Goal: Task Accomplishment & Management: Manage account settings

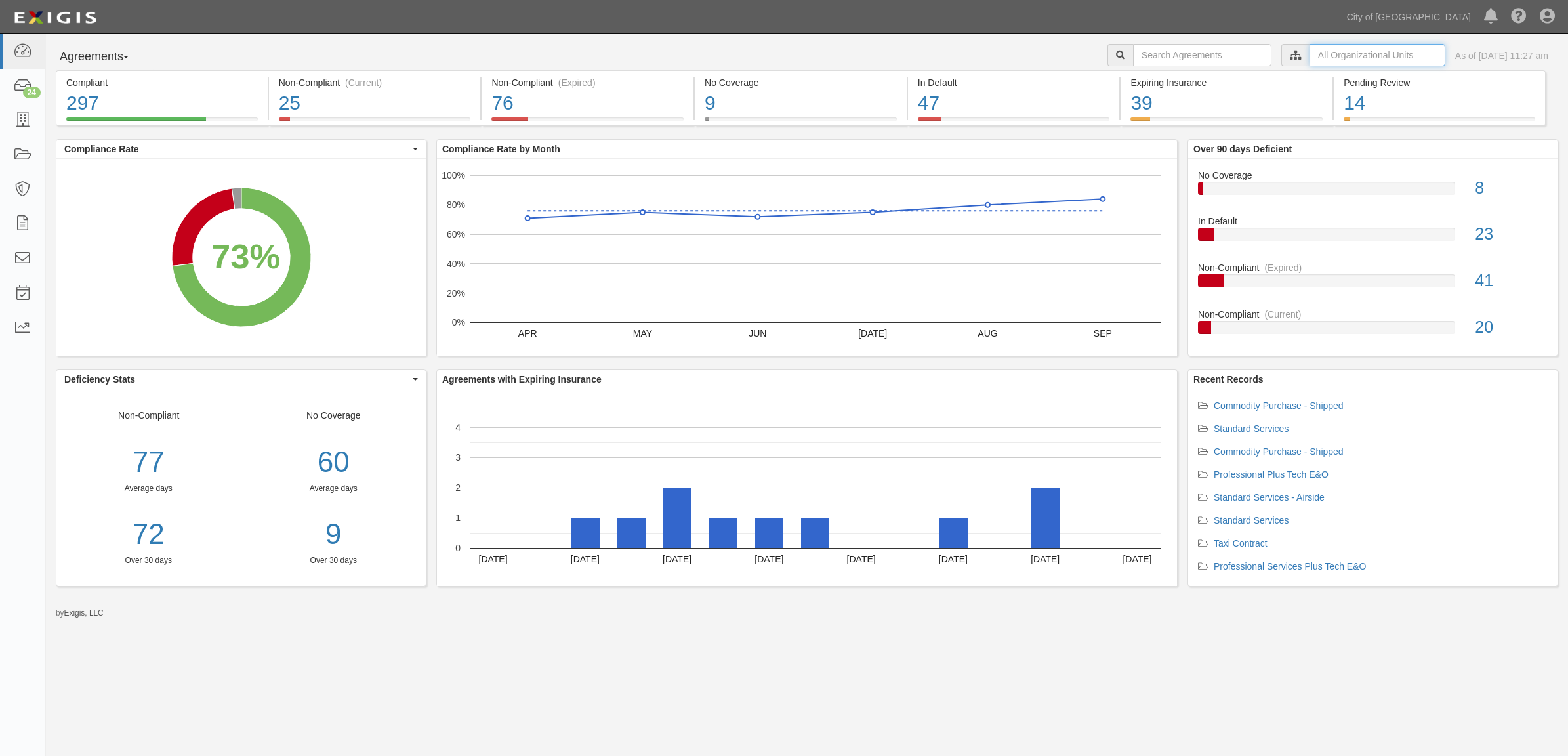
click at [1357, 53] on input "text" at bounding box center [1377, 55] width 136 height 22
click at [1155, 77] on icon at bounding box center [1158, 79] width 9 height 6
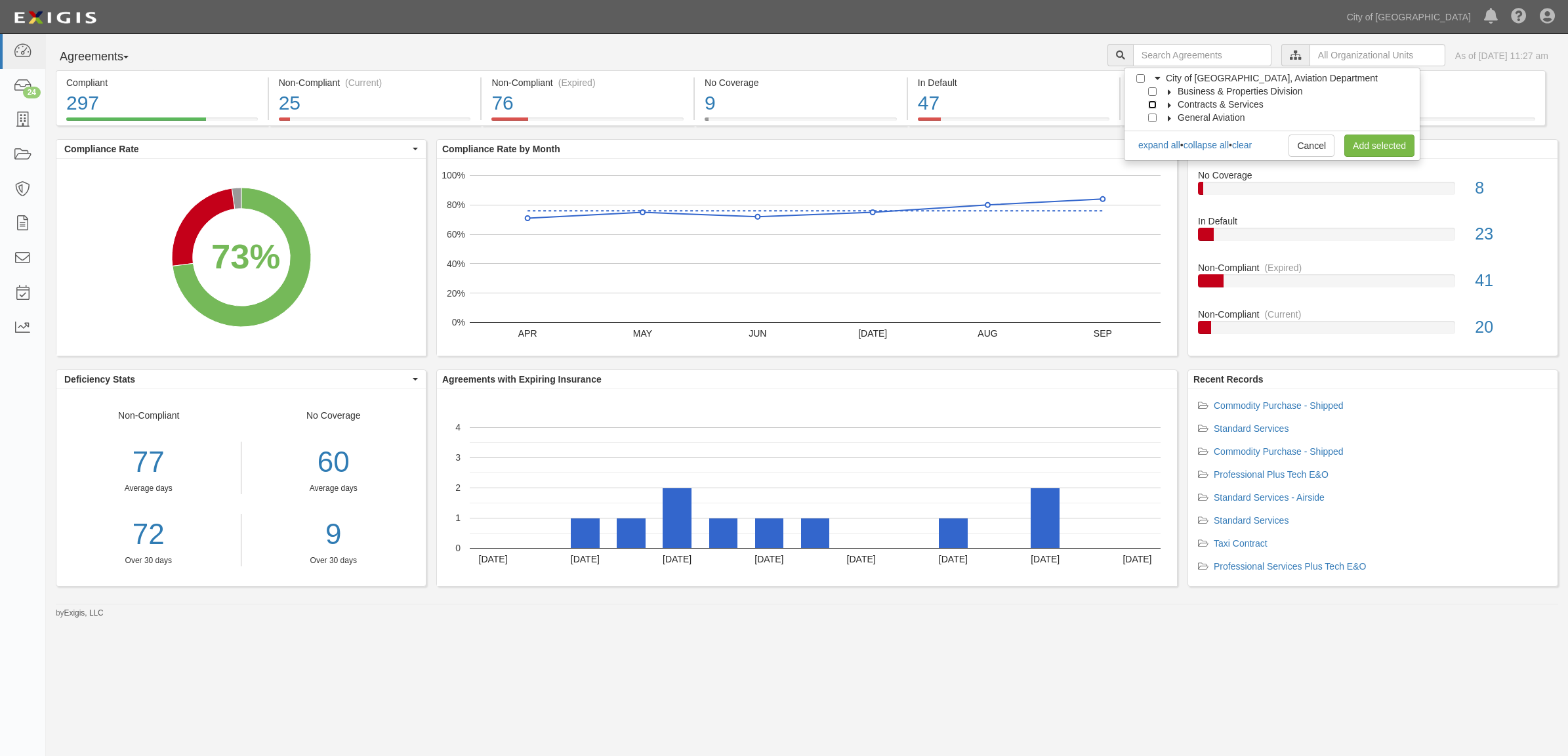
click at [1151, 103] on input "Contracts & Services" at bounding box center [1152, 105] width 9 height 9
checkbox input "true"
click at [1383, 145] on link "Add selected" at bounding box center [1379, 146] width 70 height 22
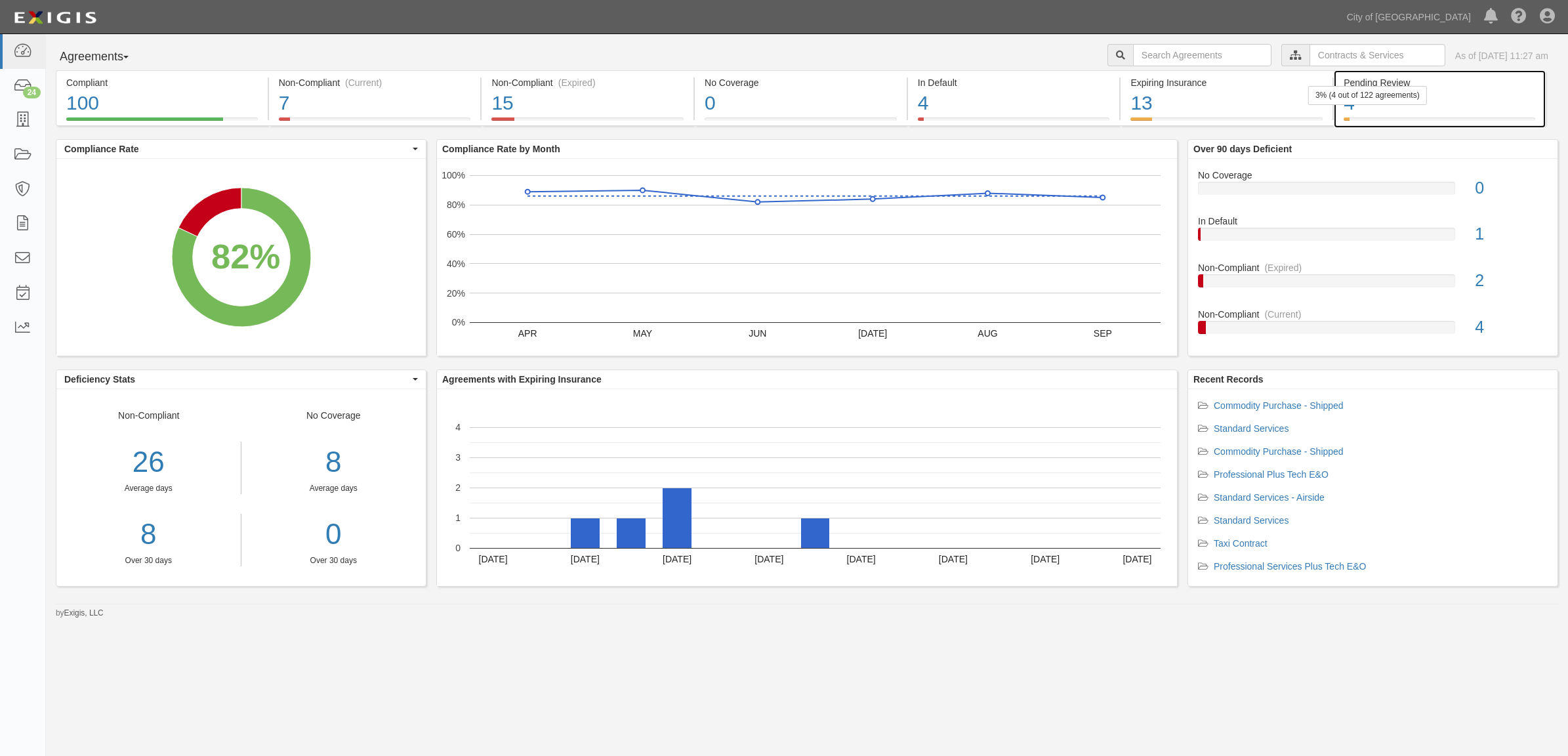
click at [1403, 71] on div "Pending Review 4 3% (4 out of 122 agreements)" at bounding box center [1440, 98] width 212 height 56
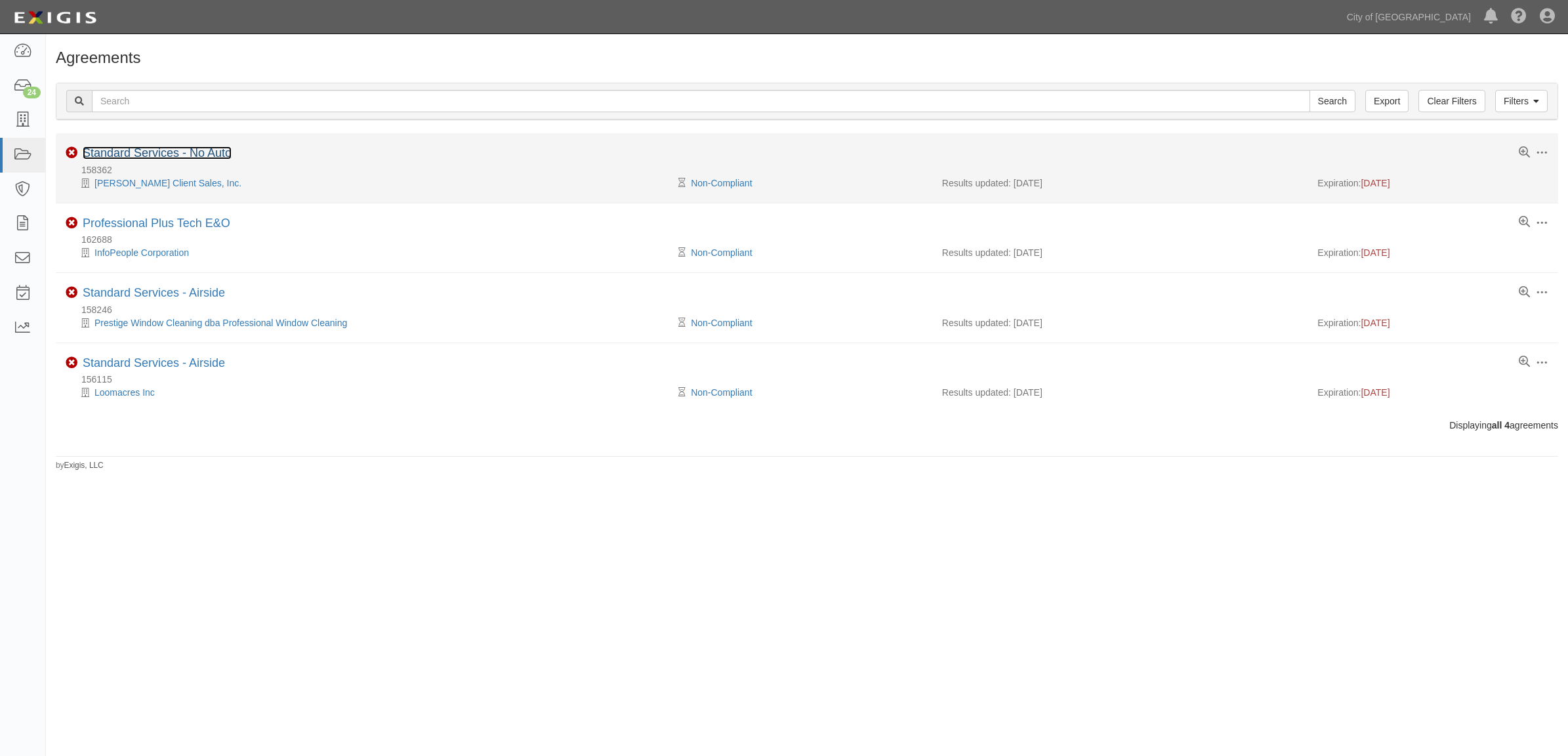
click at [149, 148] on link "Standard Services - No Auto" at bounding box center [157, 153] width 149 height 13
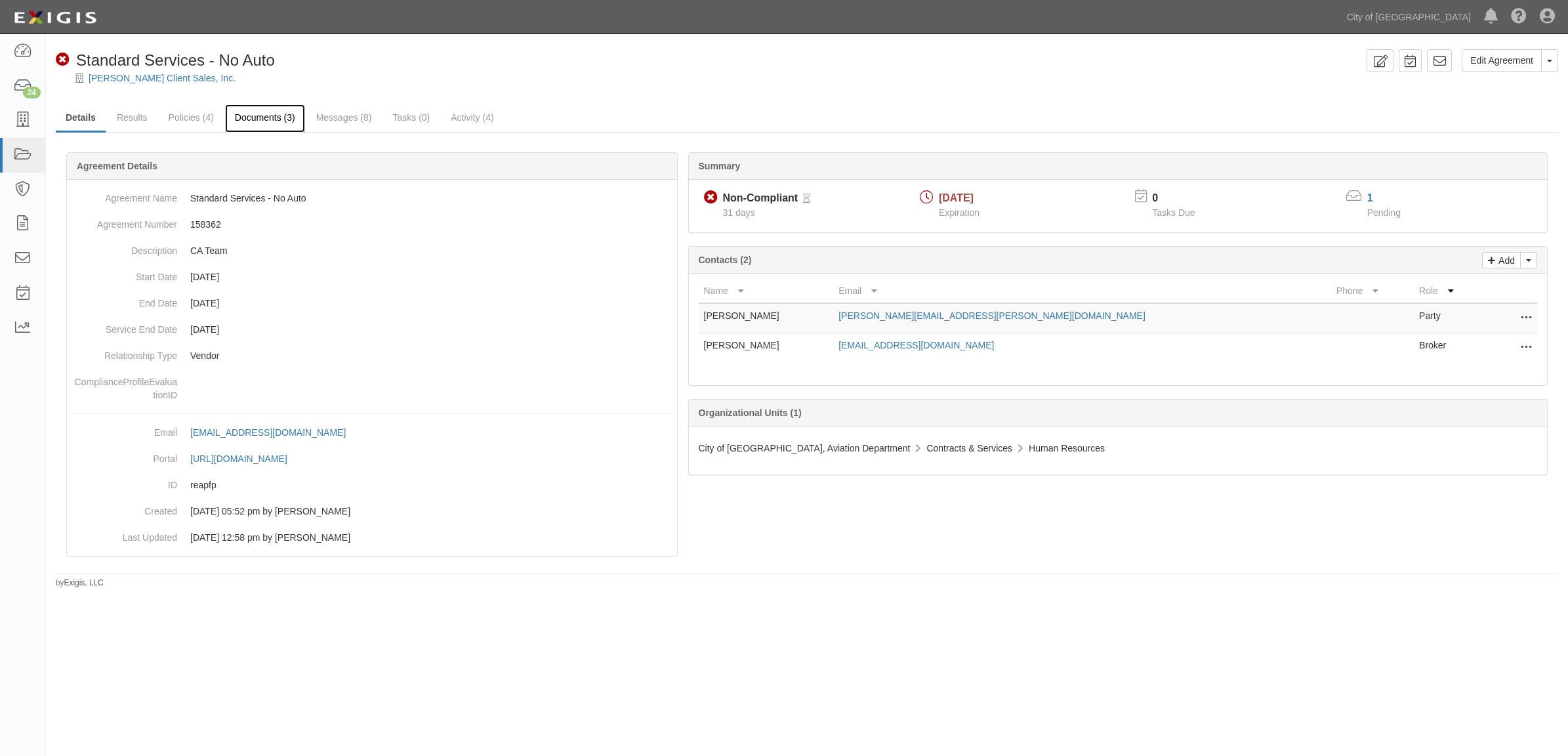
click at [258, 118] on link "Documents (3)" at bounding box center [265, 118] width 80 height 28
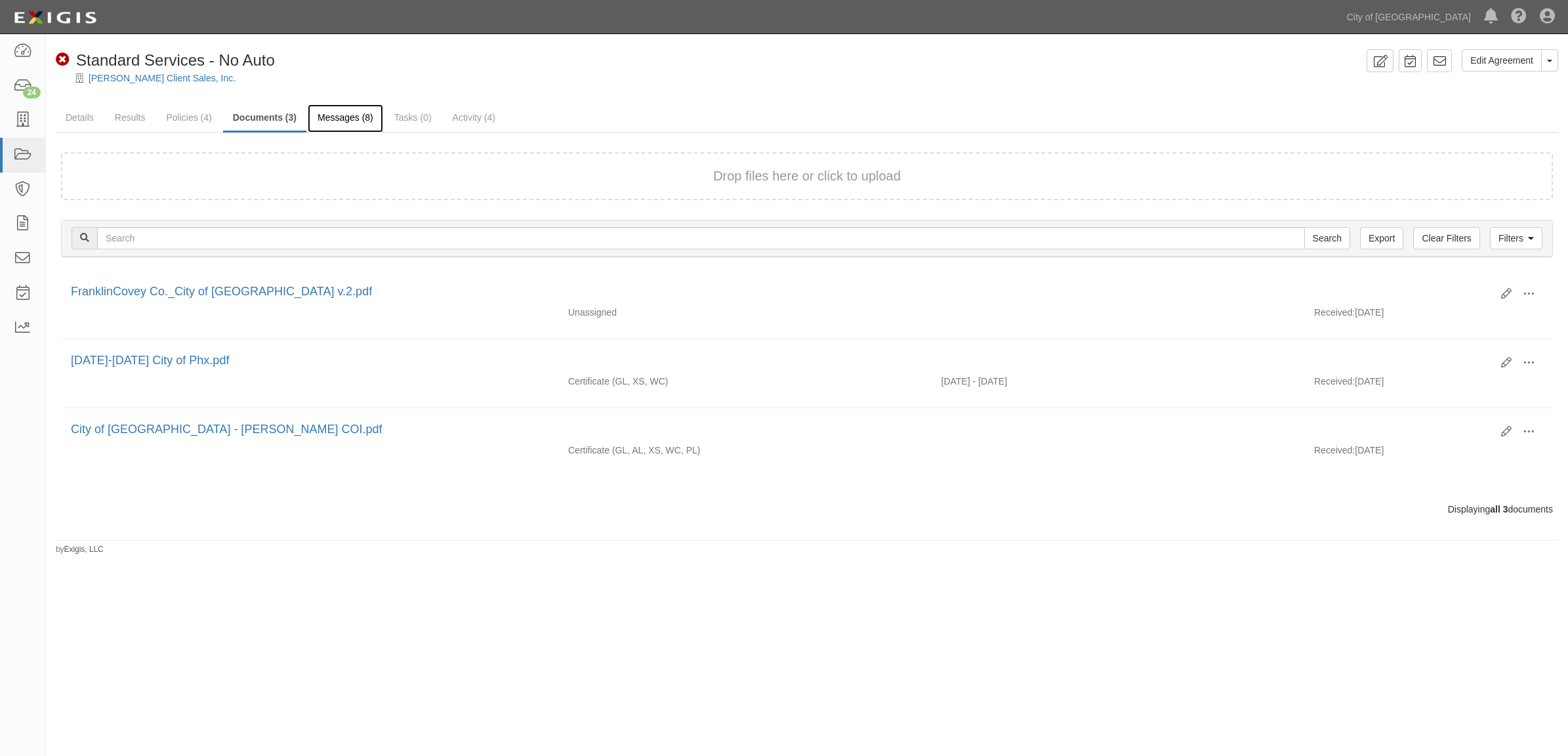
click at [346, 109] on link "Messages (8)" at bounding box center [345, 118] width 76 height 28
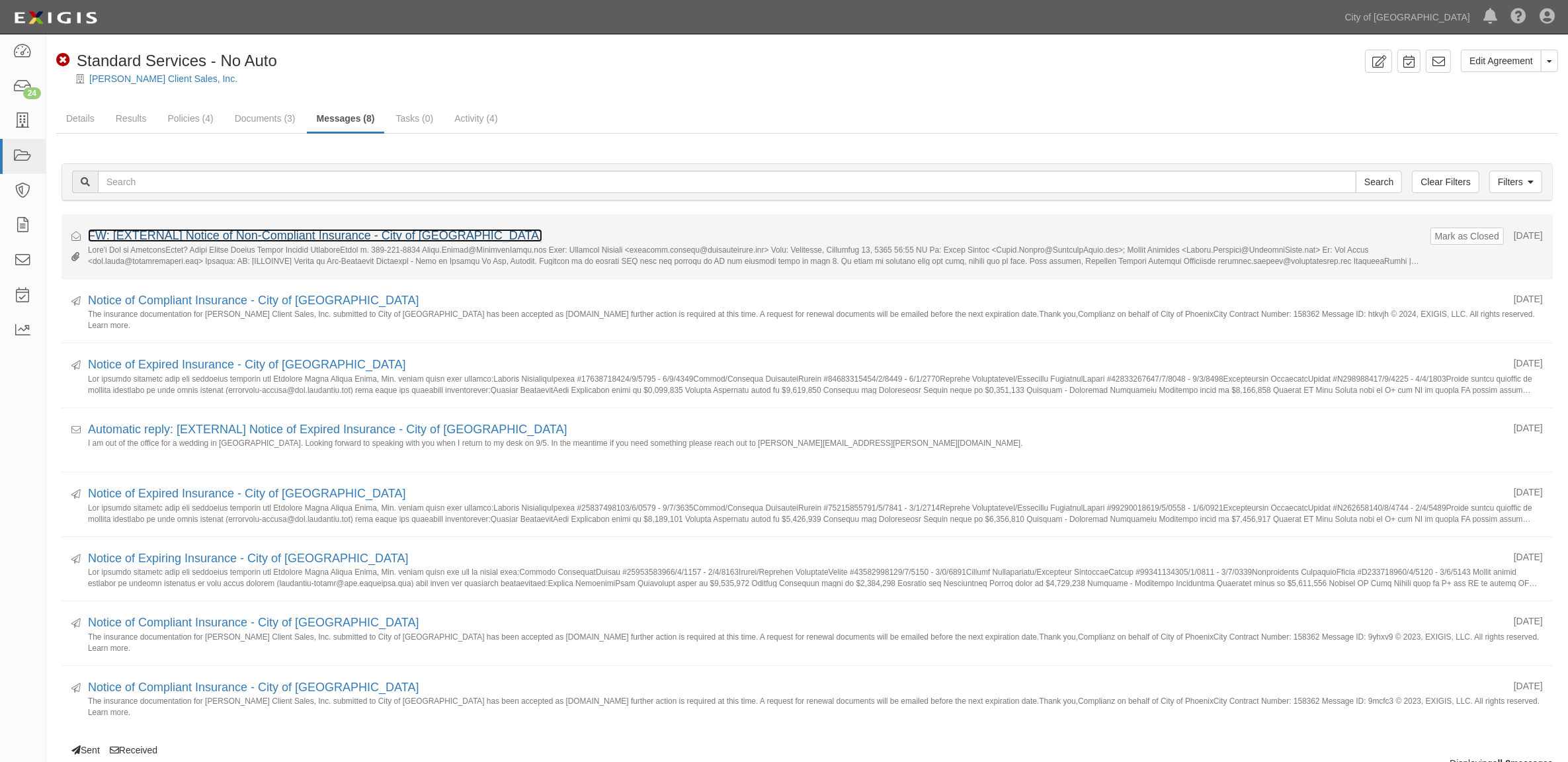
click at [276, 235] on link "FW: [EXTERNAL] Notice of Non-Compliant Insurance - City of Phoenix" at bounding box center [315, 235] width 454 height 13
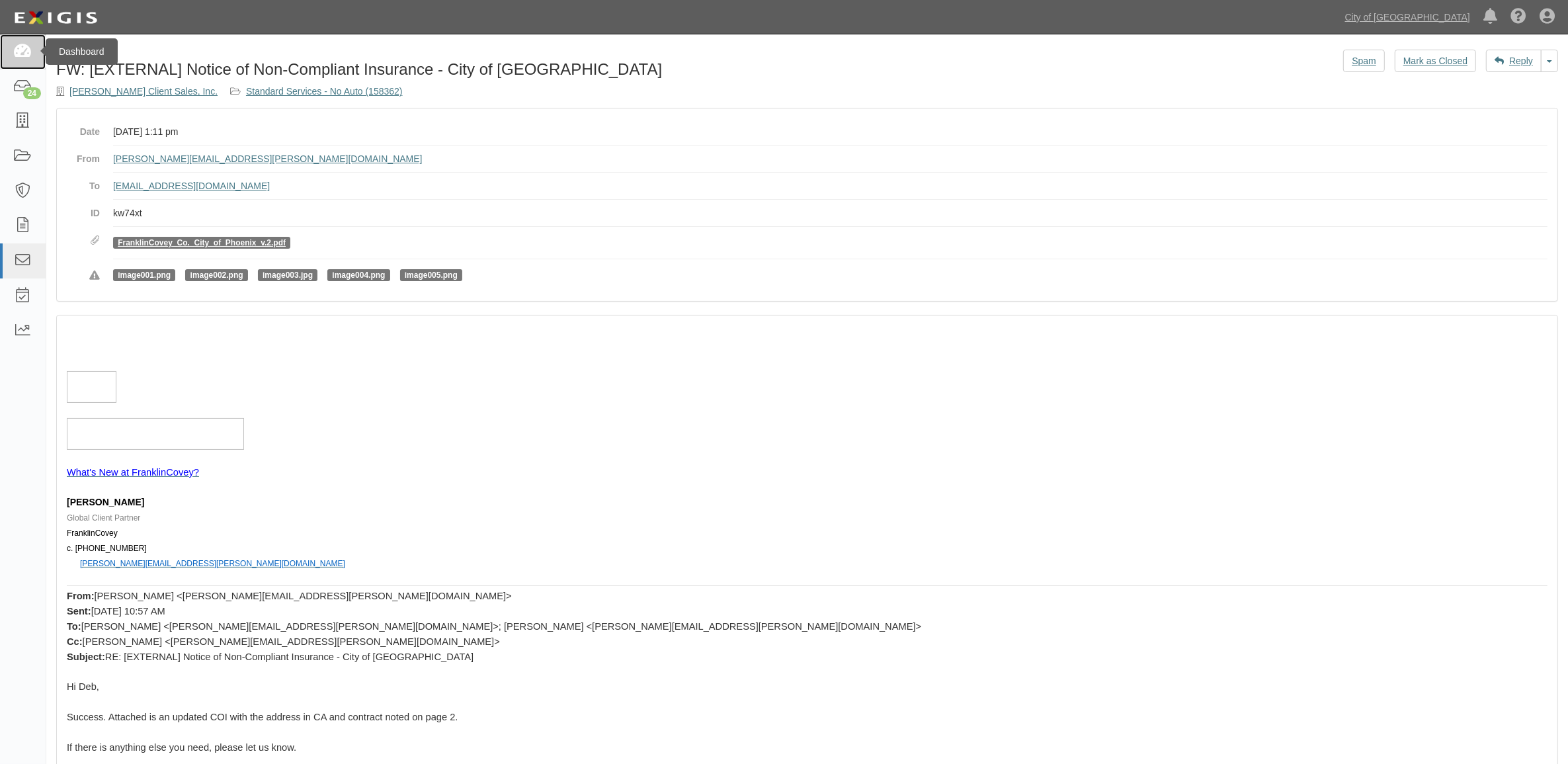
click at [7, 57] on link at bounding box center [23, 52] width 46 height 35
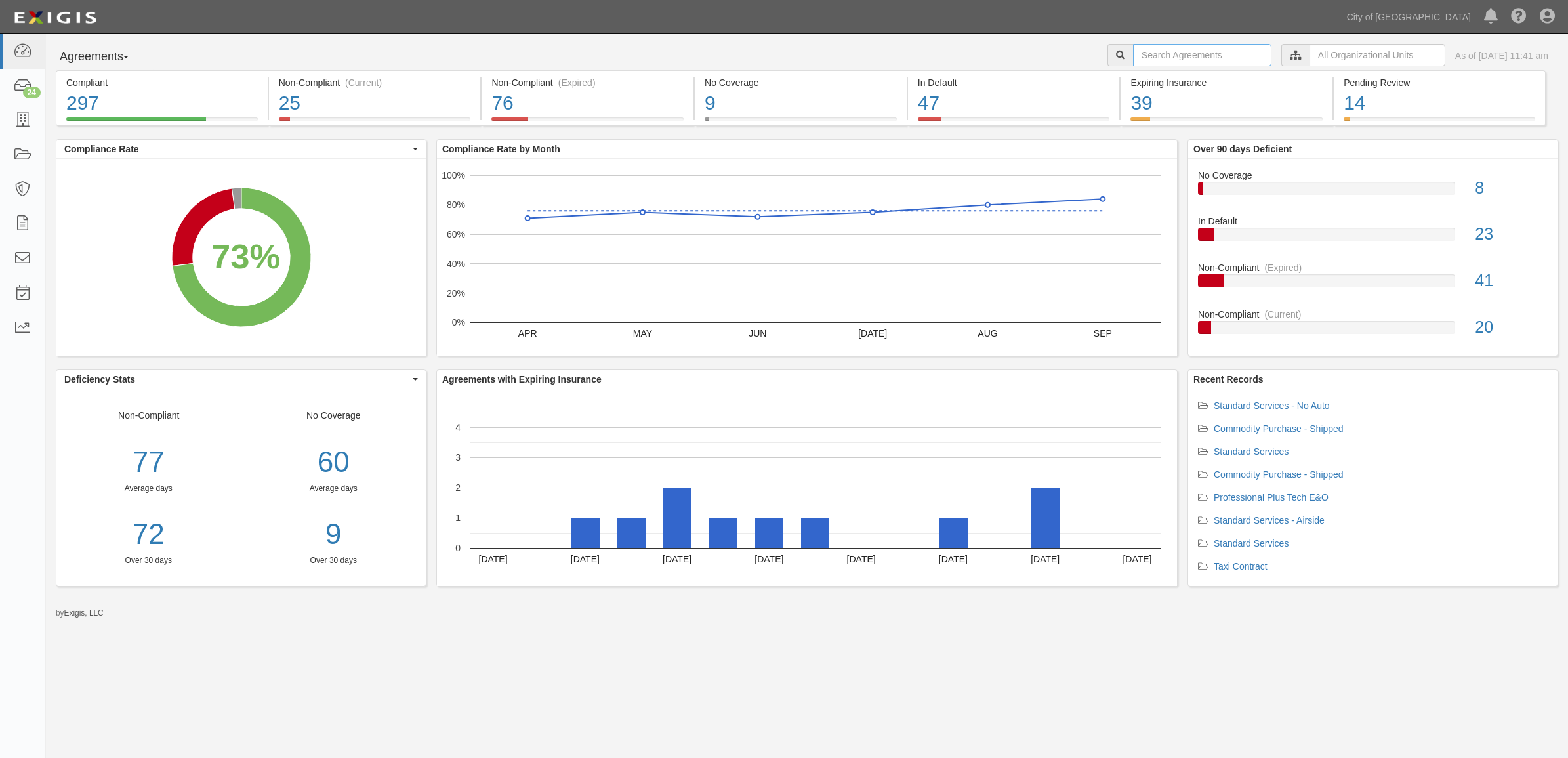
click at [1169, 54] on input "text" at bounding box center [1202, 55] width 139 height 22
type input "158362"
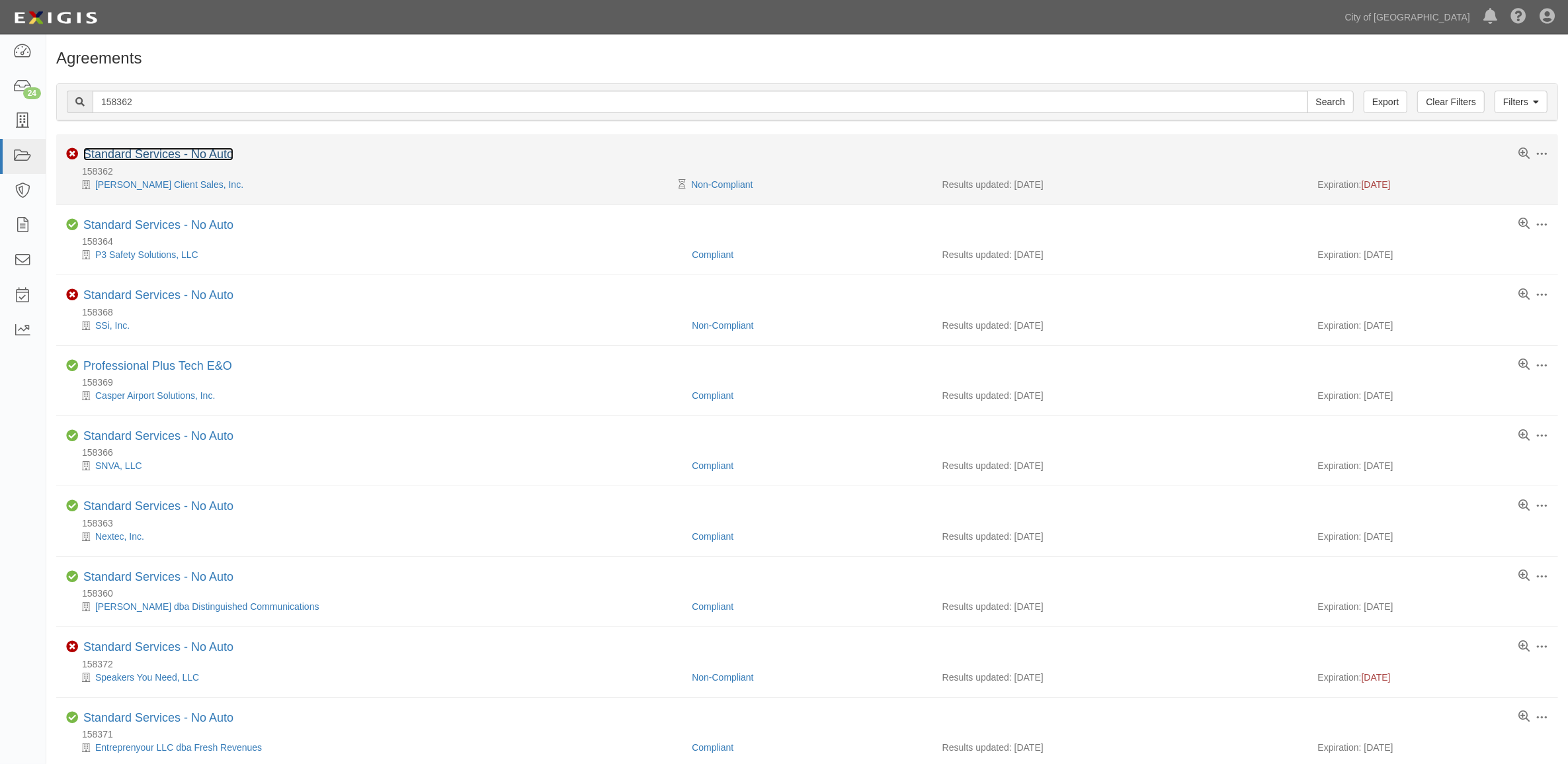
click at [168, 148] on link "Standard Services - No Auto" at bounding box center [158, 154] width 150 height 13
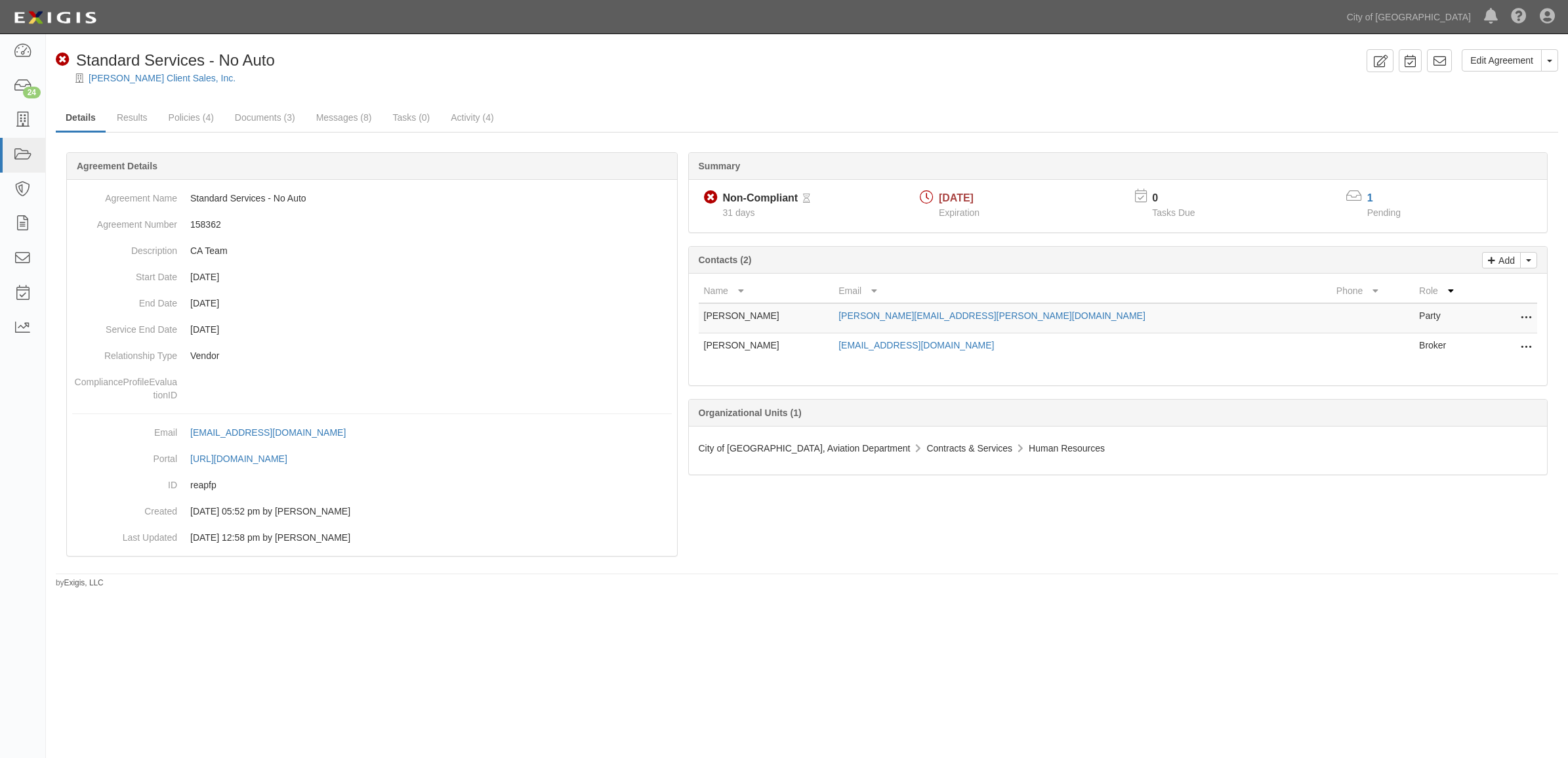
click at [1529, 346] on icon at bounding box center [1526, 348] width 11 height 17
click at [1431, 342] on link "Edit" at bounding box center [1467, 344] width 128 height 24
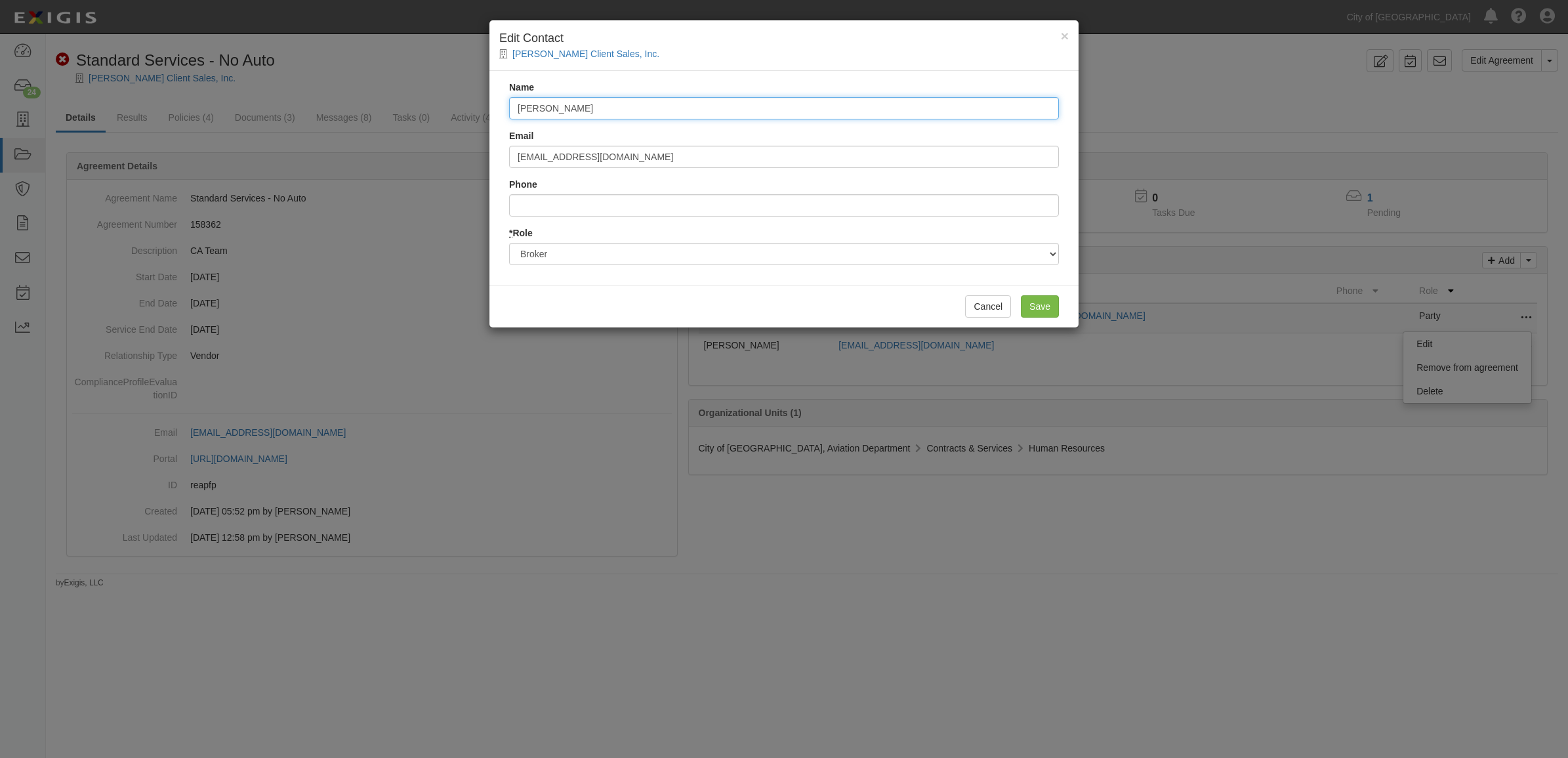
click at [627, 104] on input "Ramona Smith" at bounding box center [784, 108] width 550 height 22
paste input "JENN PALMER"
type input "Jenn Palmer"
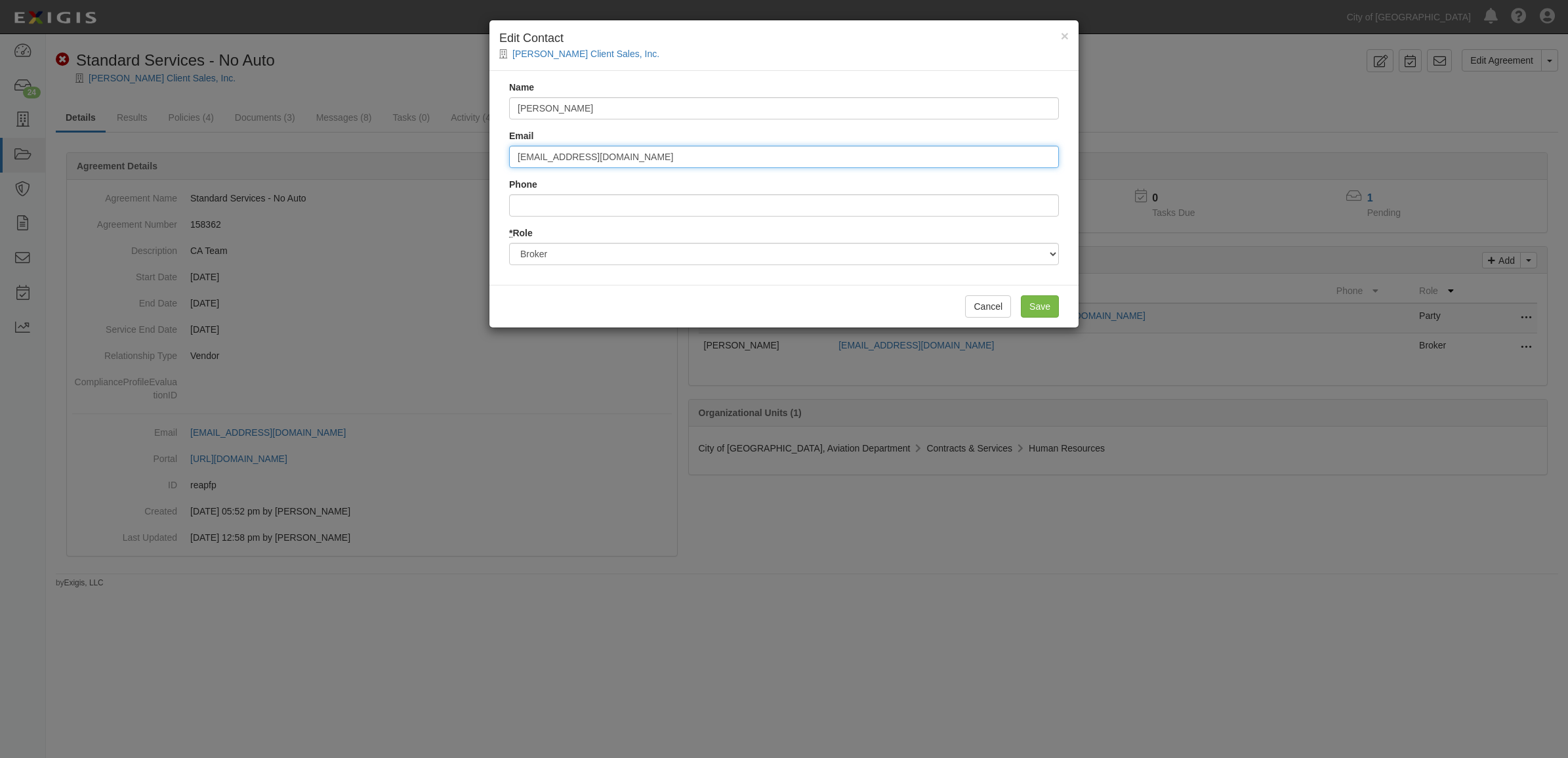
click at [726, 152] on input "rsmith@diversifiedinsurance.com" at bounding box center [784, 157] width 550 height 22
paste input "jenn.palmer@imacorp"
type input "jenn.palmer@imacorp.com"
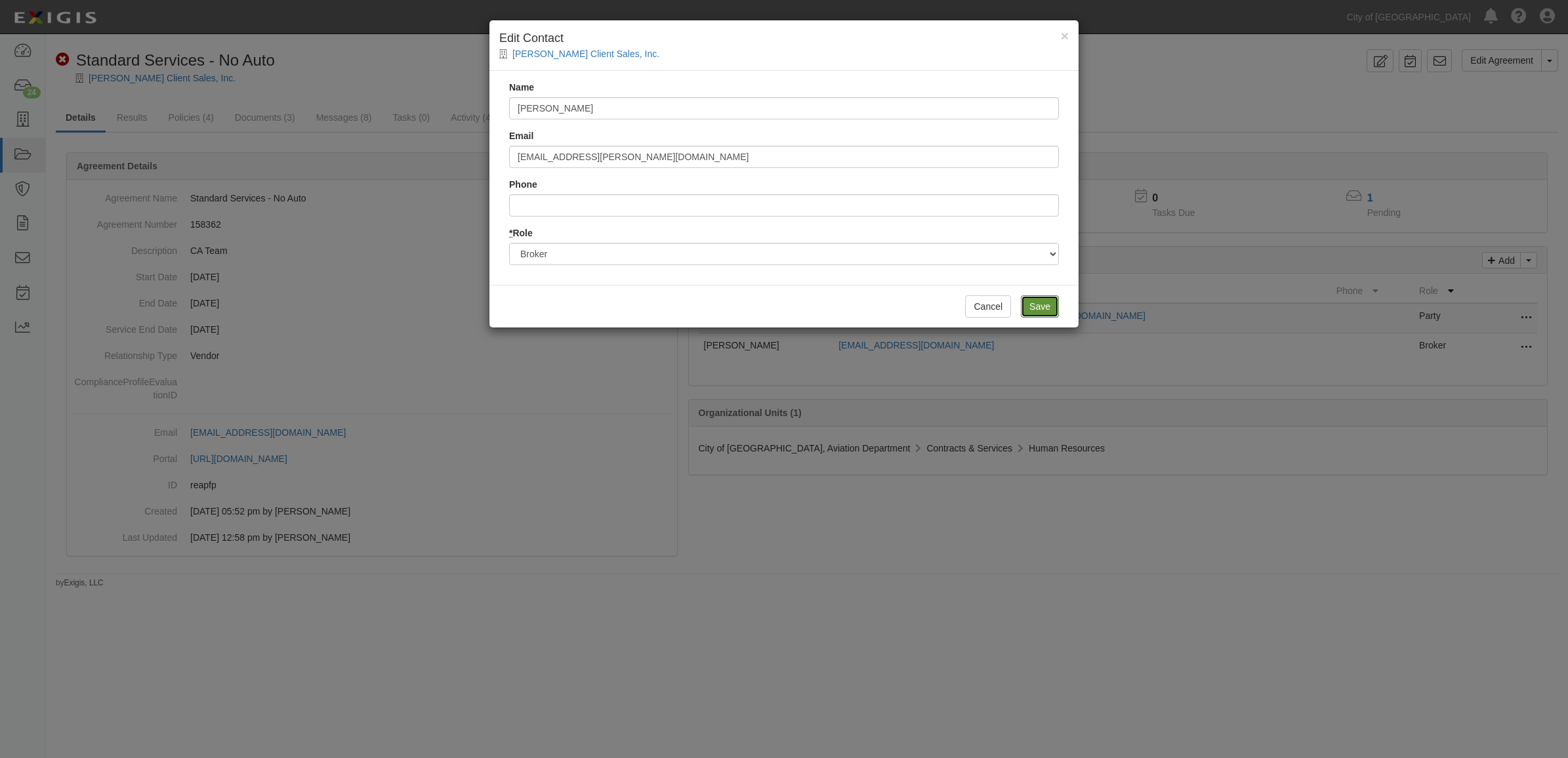
click at [1053, 306] on input "Save" at bounding box center [1040, 306] width 38 height 22
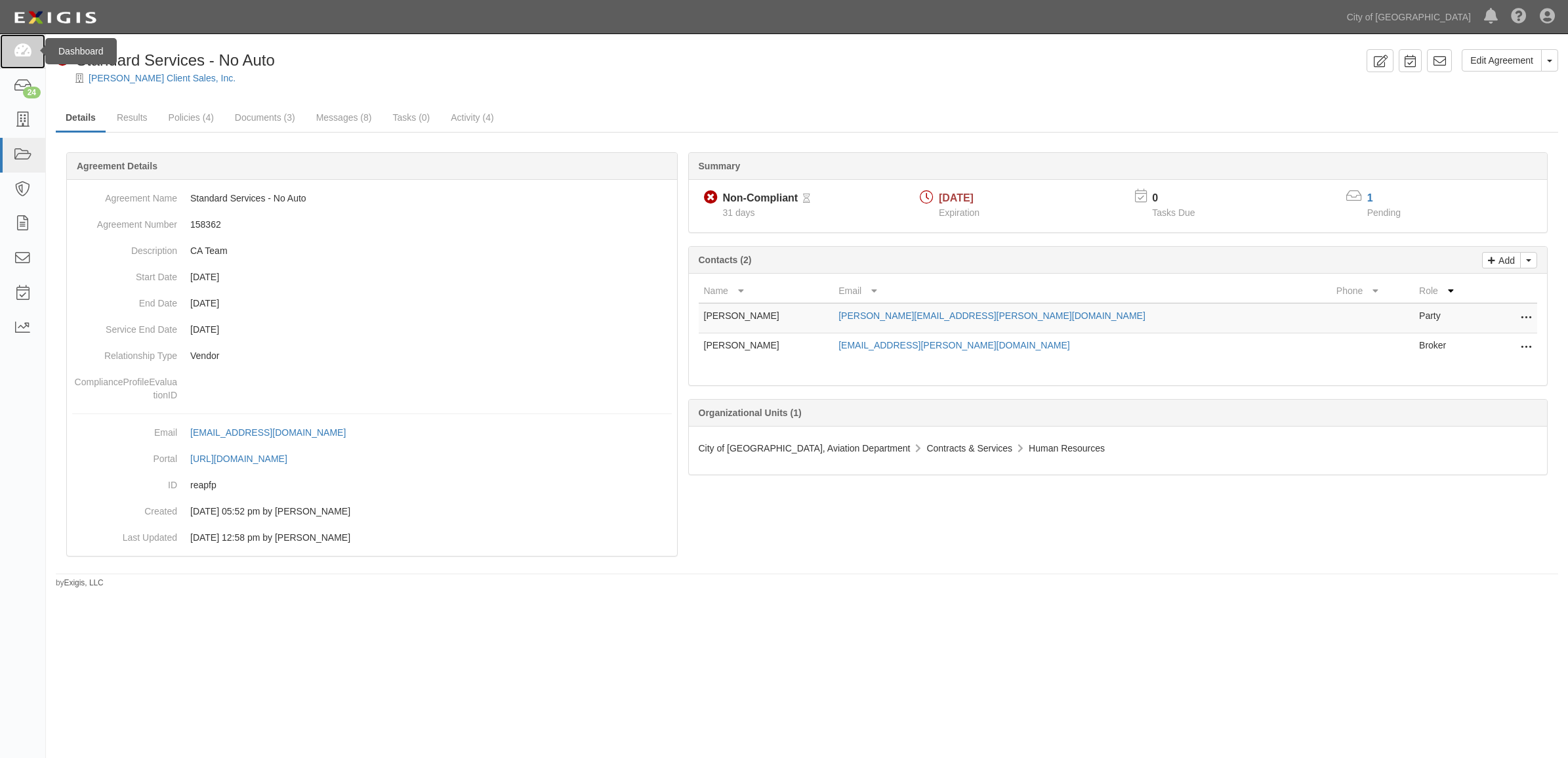
click at [28, 46] on icon at bounding box center [22, 51] width 18 height 15
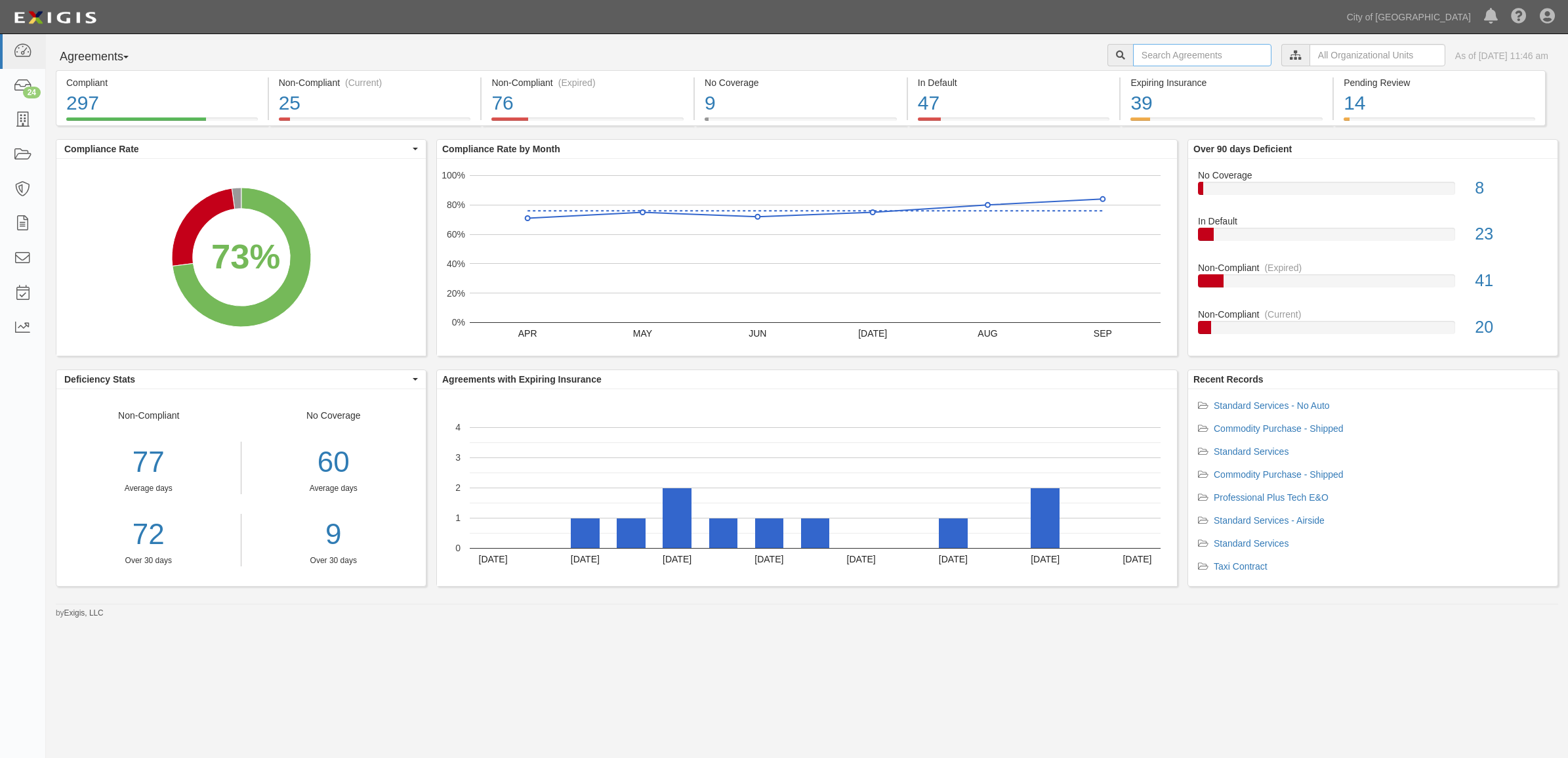
click at [1175, 57] on input "text" at bounding box center [1202, 55] width 139 height 22
type input "161888"
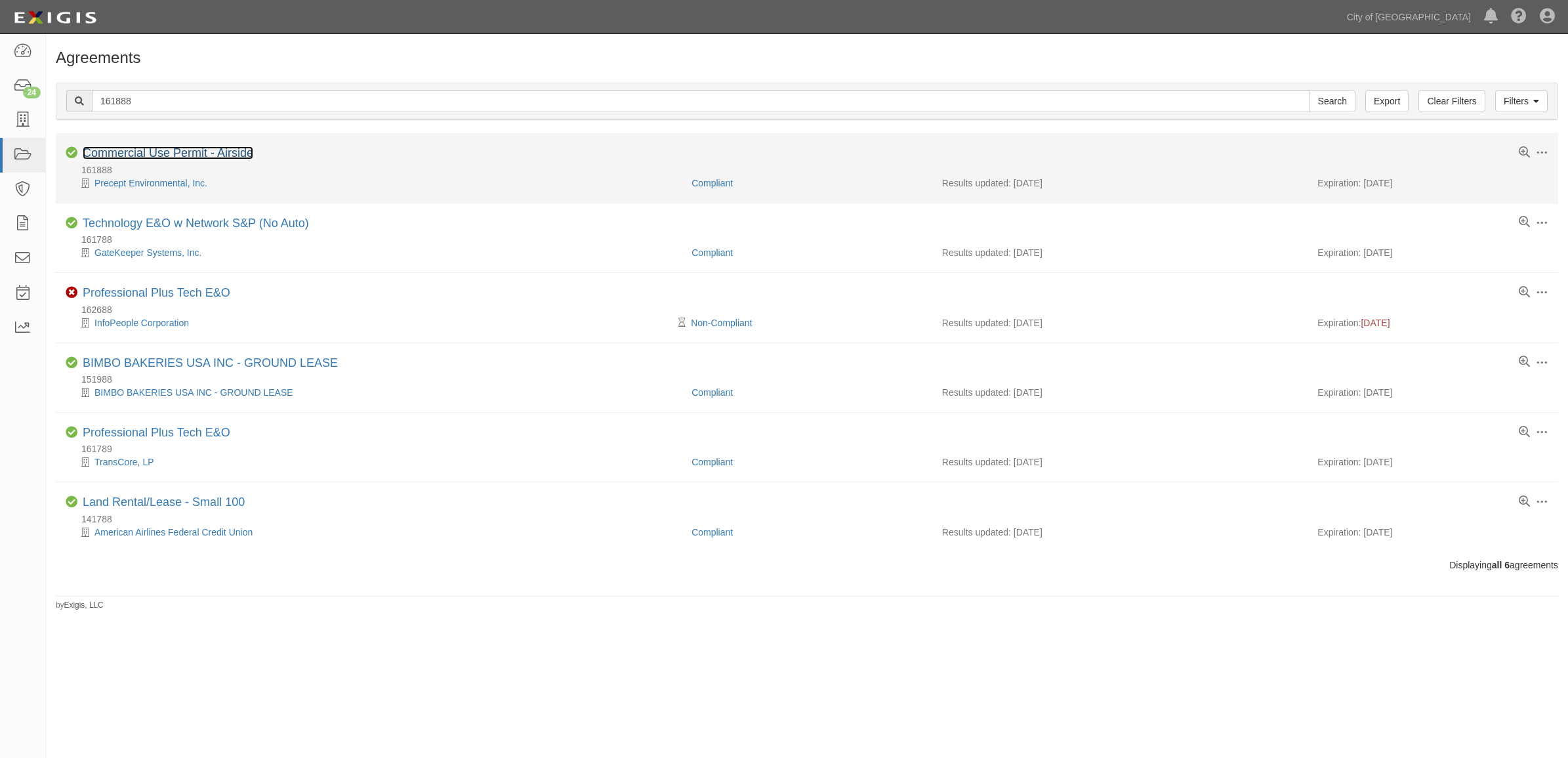
click at [212, 155] on link "Commercial Use Permit - Airside" at bounding box center [168, 153] width 171 height 13
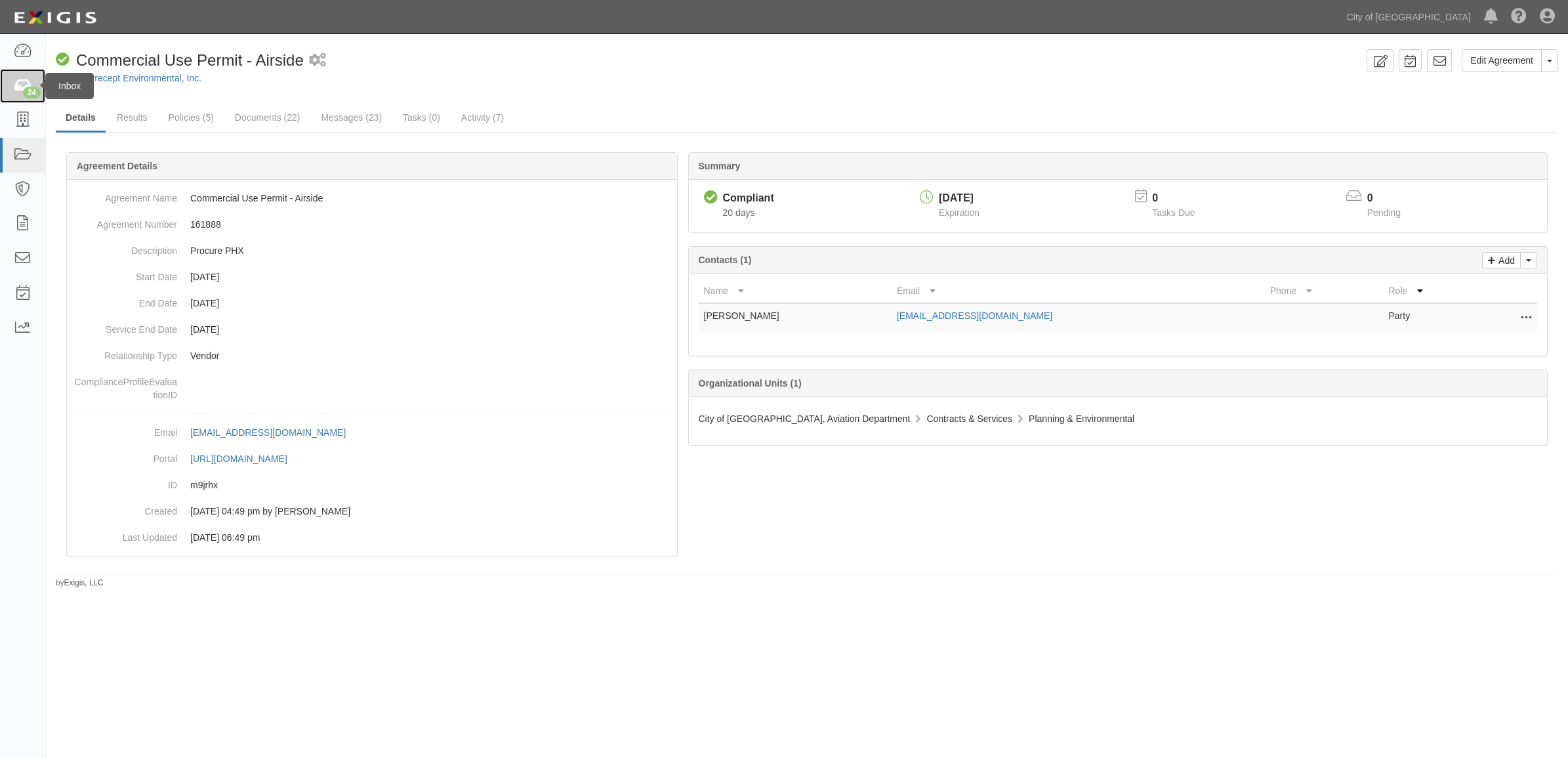
click at [22, 74] on link "24" at bounding box center [22, 86] width 45 height 35
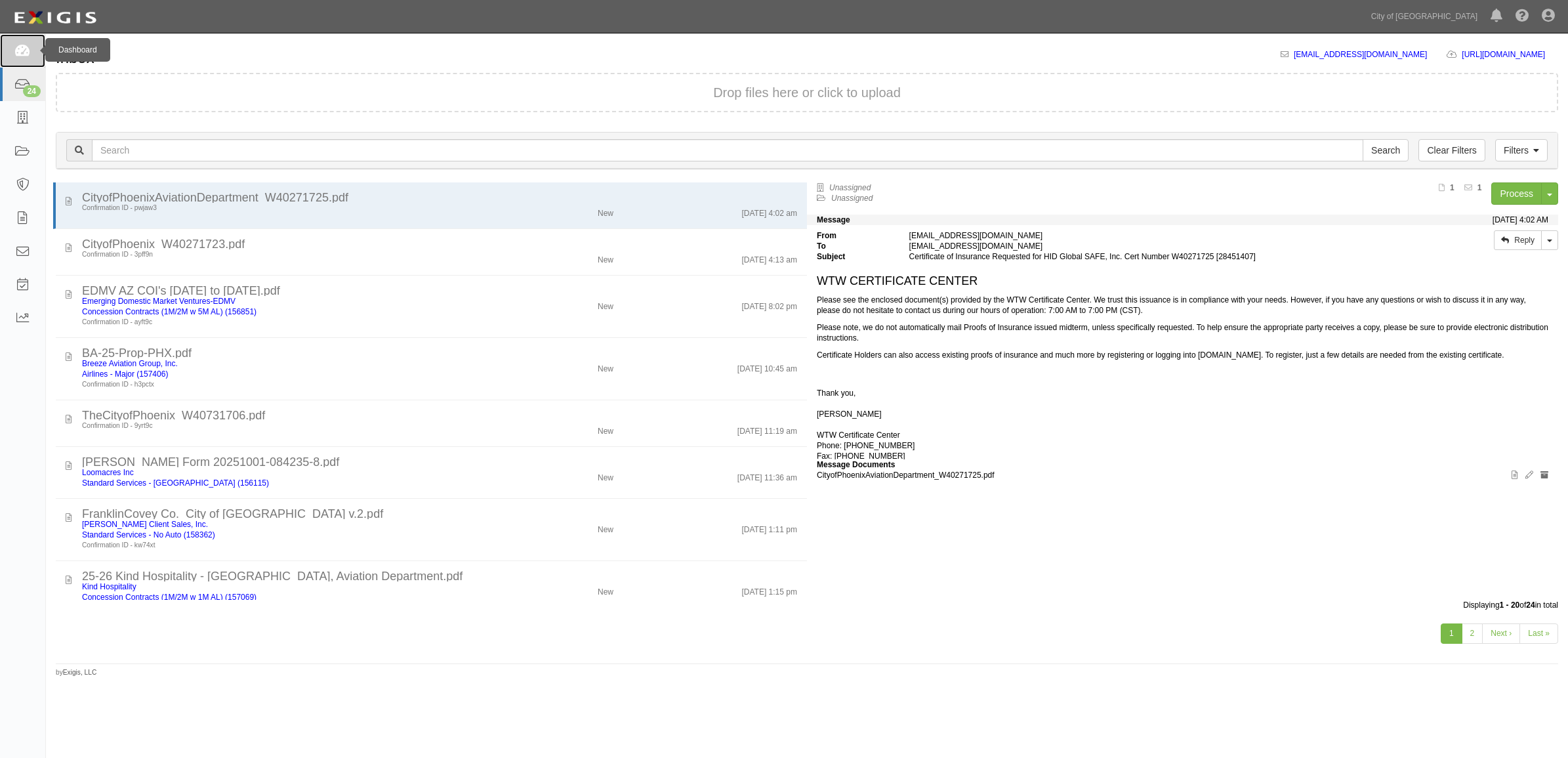
click at [26, 50] on icon at bounding box center [22, 51] width 16 height 12
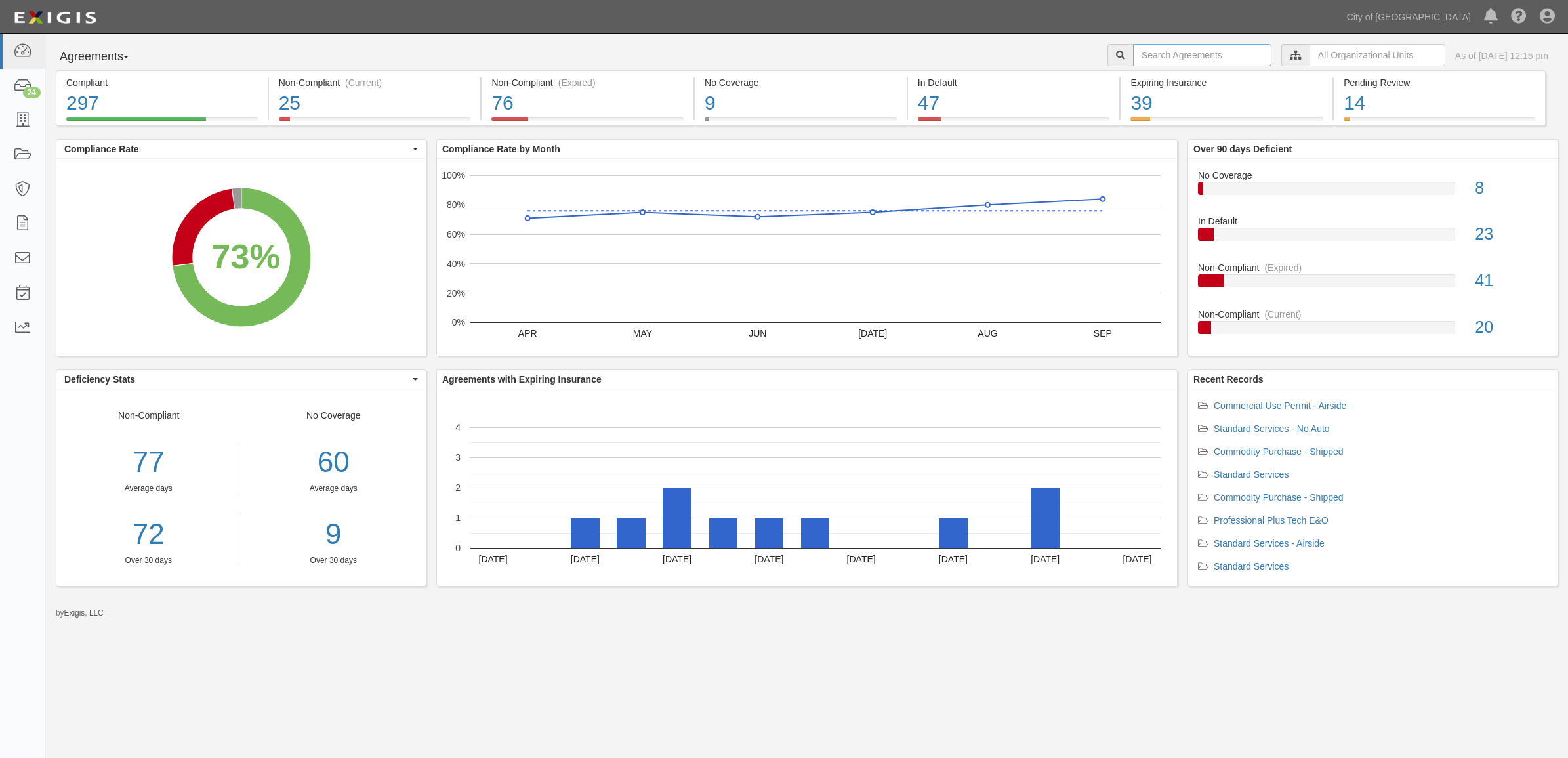
click at [1193, 51] on input "text" at bounding box center [1202, 55] width 139 height 22
type input "160041"
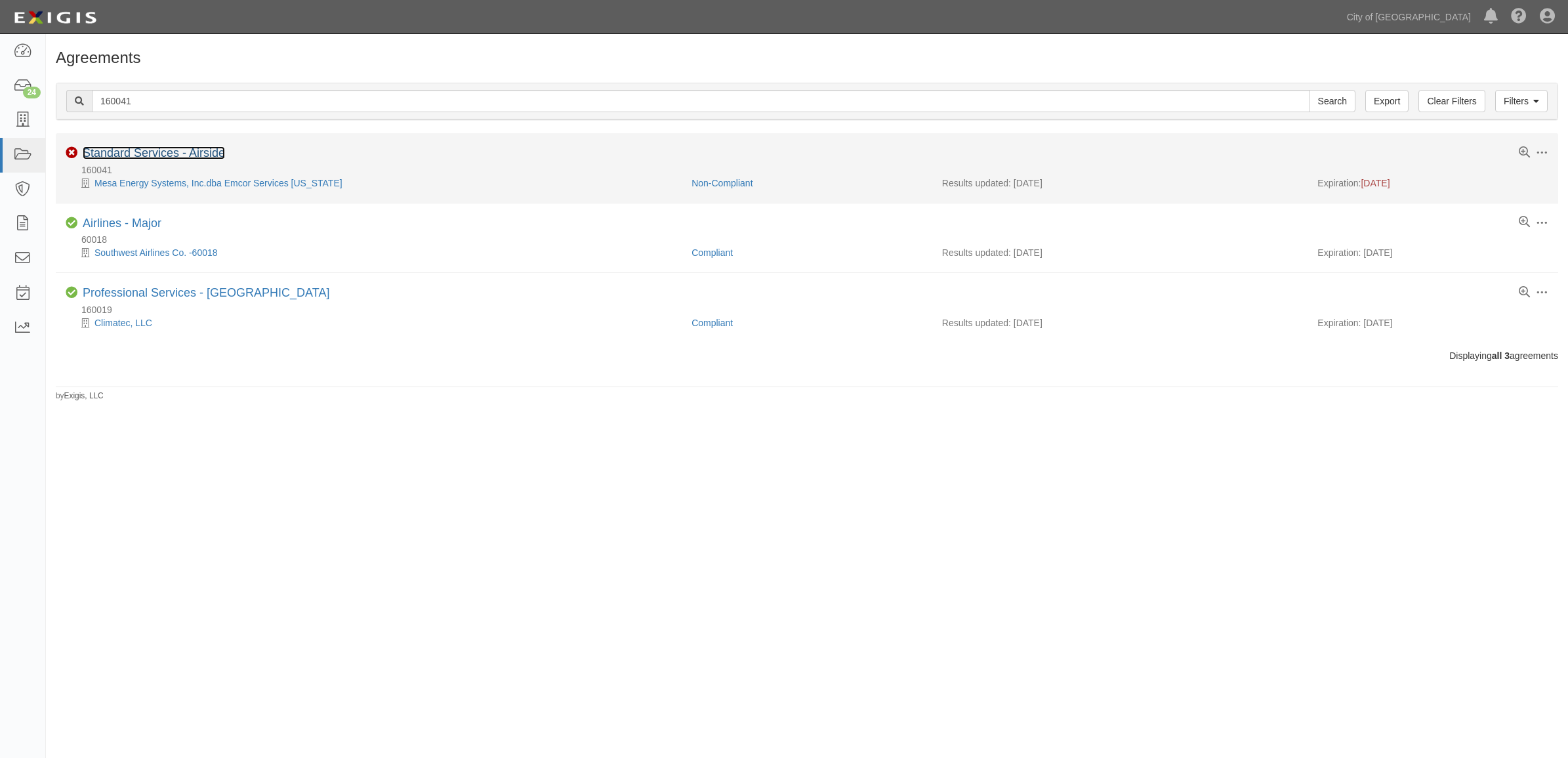
click at [135, 158] on link "Standard Services - Airside" at bounding box center [154, 153] width 143 height 13
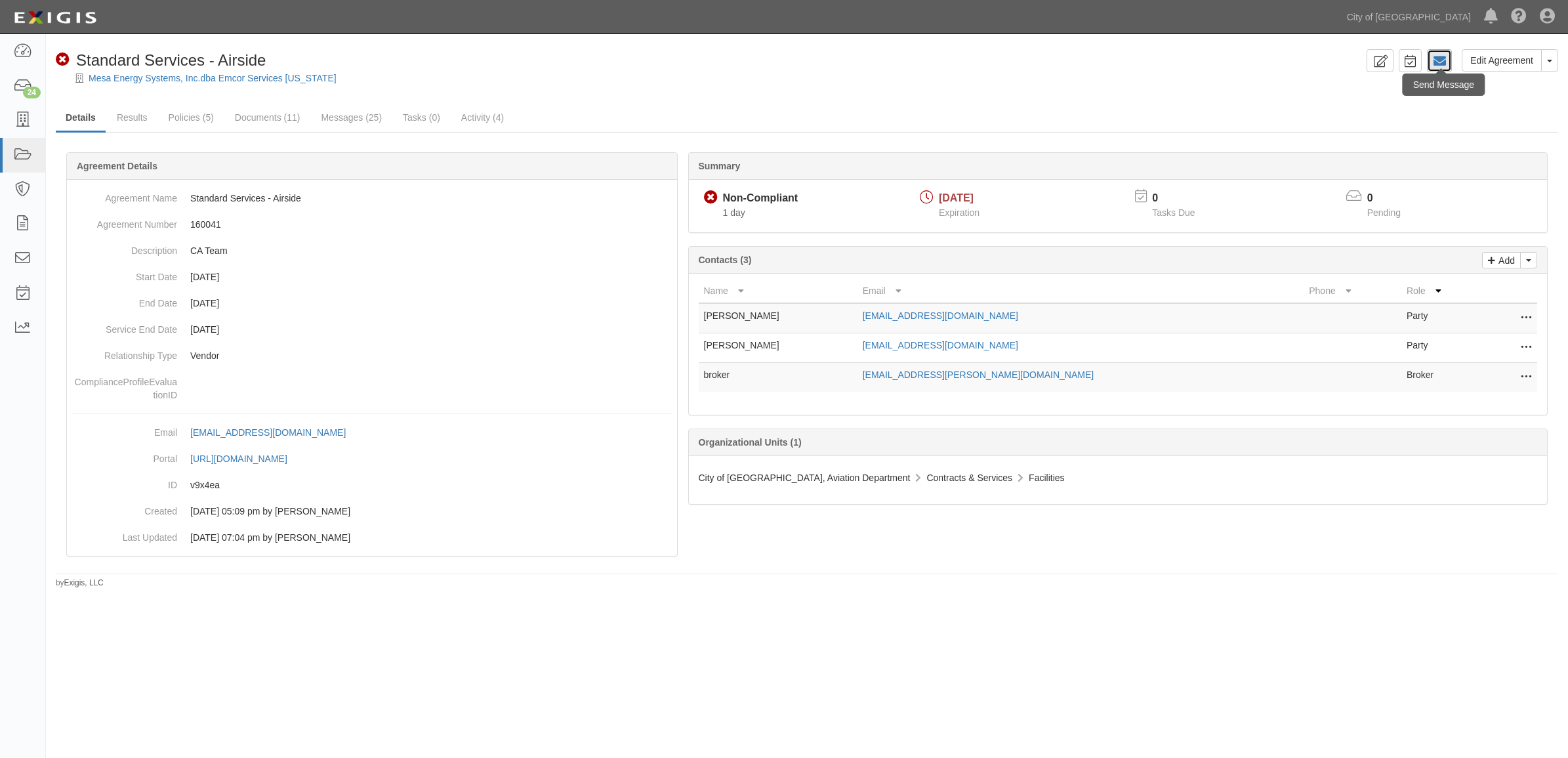
click at [1435, 63] on icon at bounding box center [1440, 61] width 13 height 13
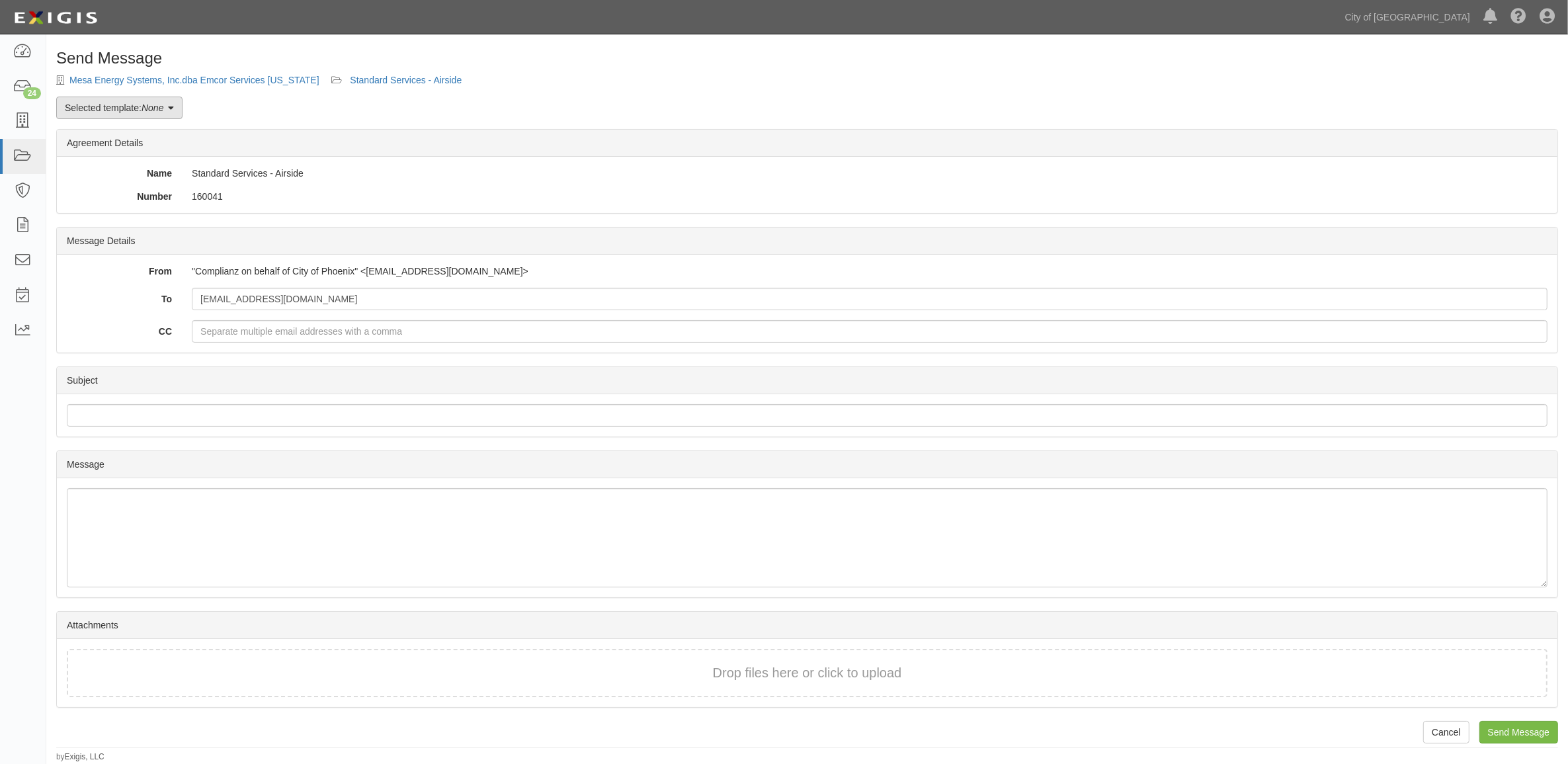
click at [136, 110] on link "Selected template: None" at bounding box center [119, 108] width 127 height 23
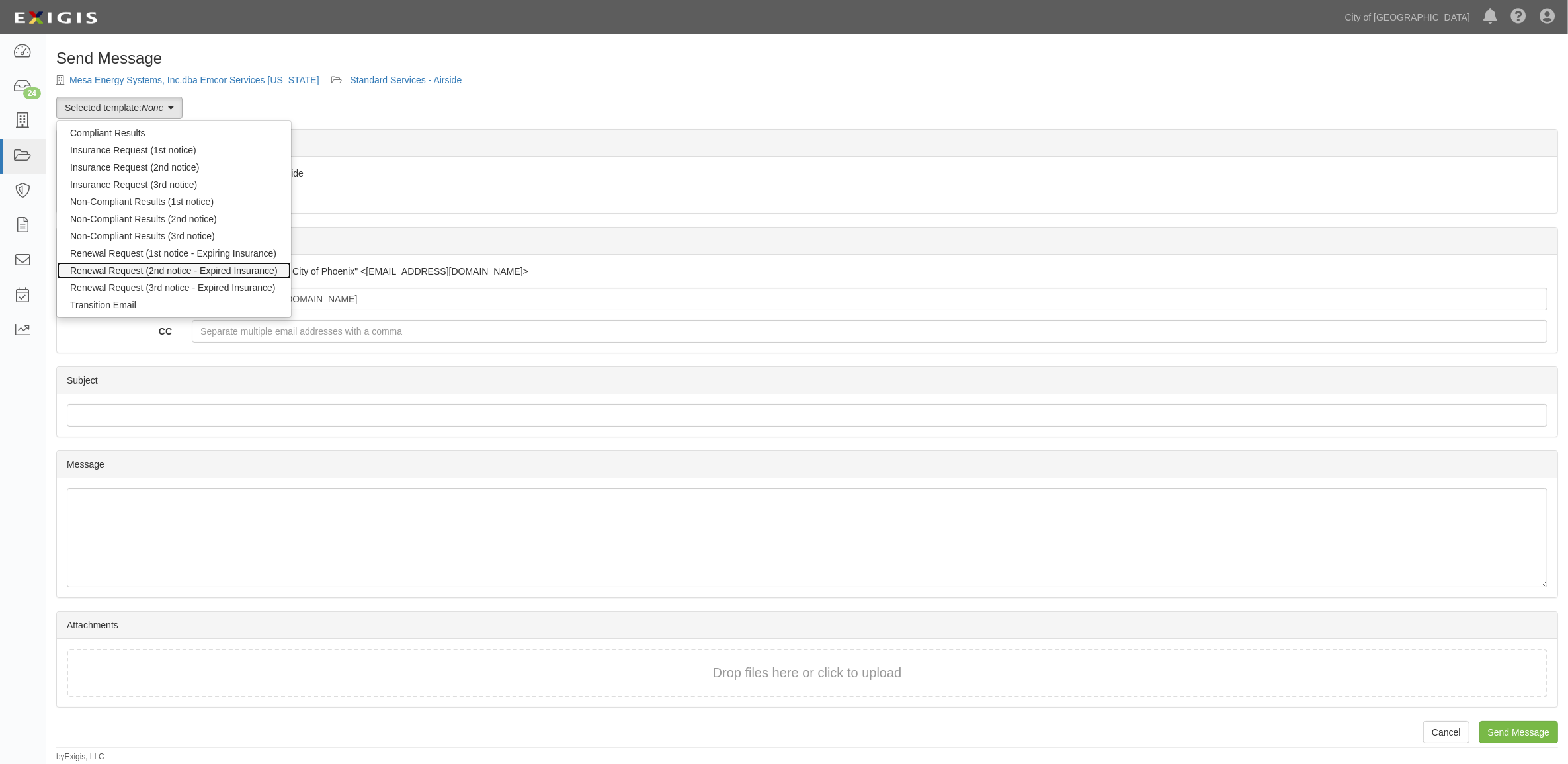
click at [123, 268] on link "Renewal Request (2nd notice - Expired Insurance)" at bounding box center [174, 270] width 234 height 17
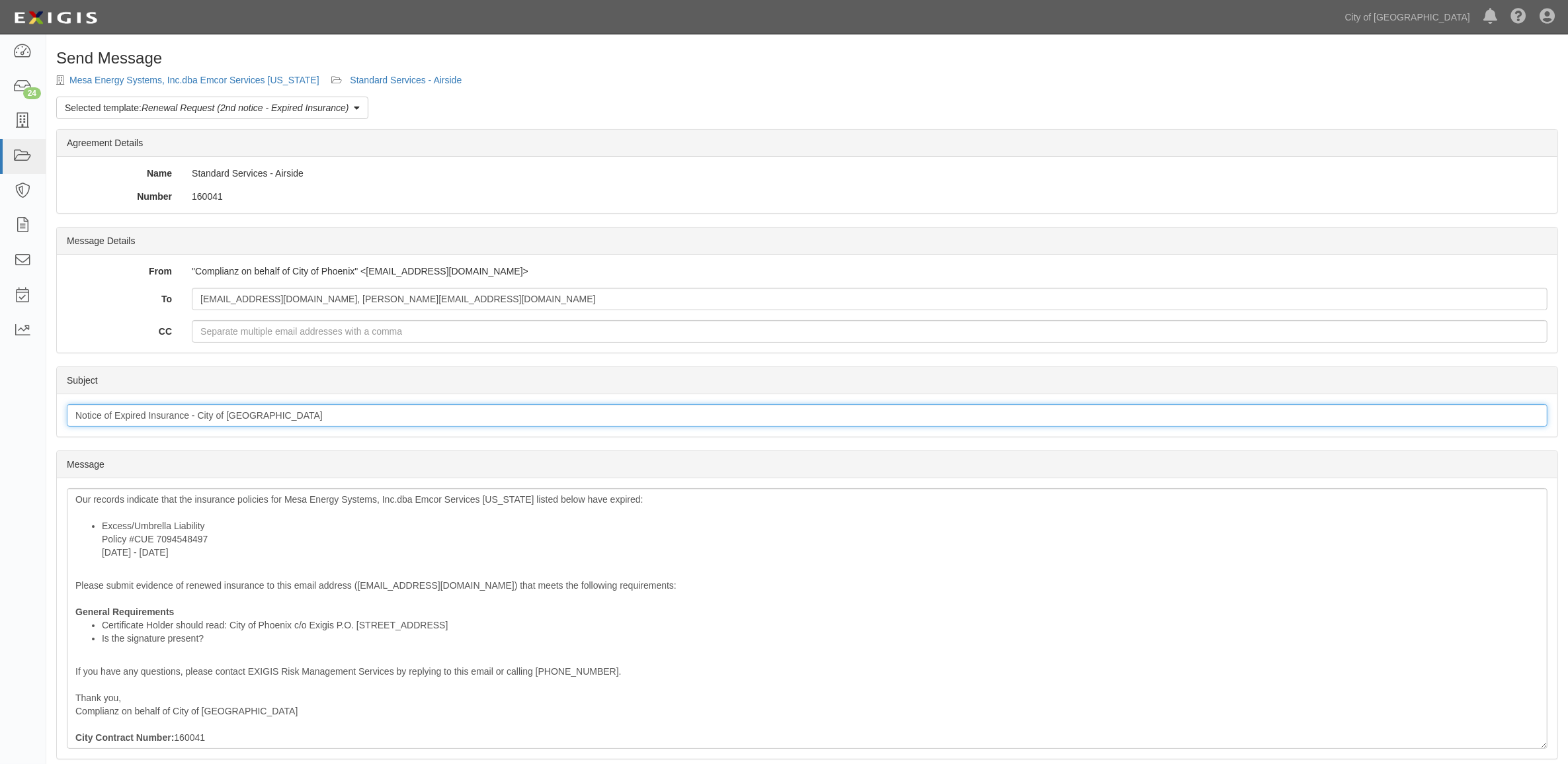
click at [197, 414] on input "Notice of Expired Insurance - City of Phoenix" at bounding box center [808, 415] width 1481 height 23
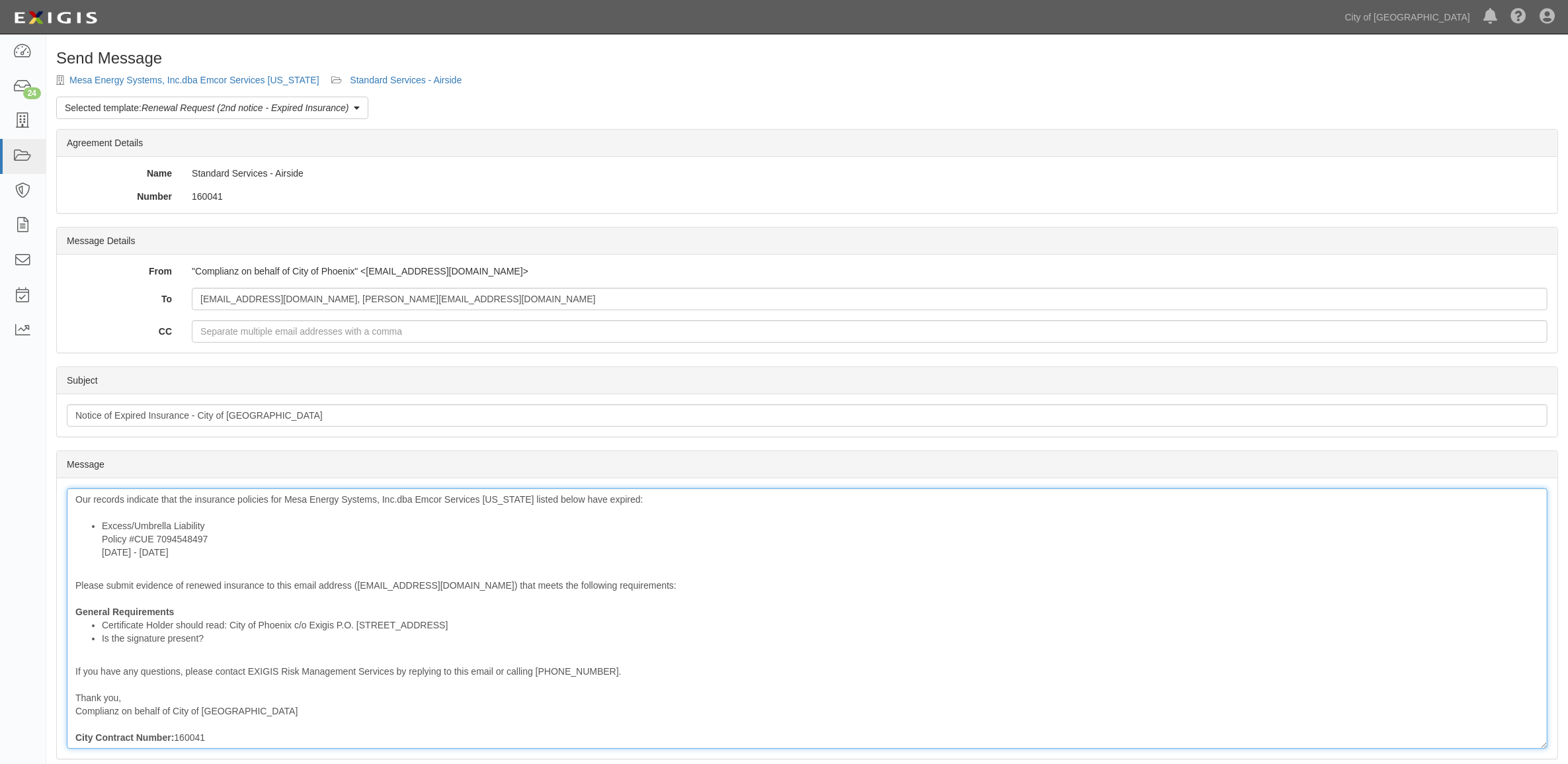
click at [391, 626] on li "Certificate Holder should read: City of Phoenix c/o Exigis P.O. Box 947 Murriet…" at bounding box center [821, 626] width 1437 height 13
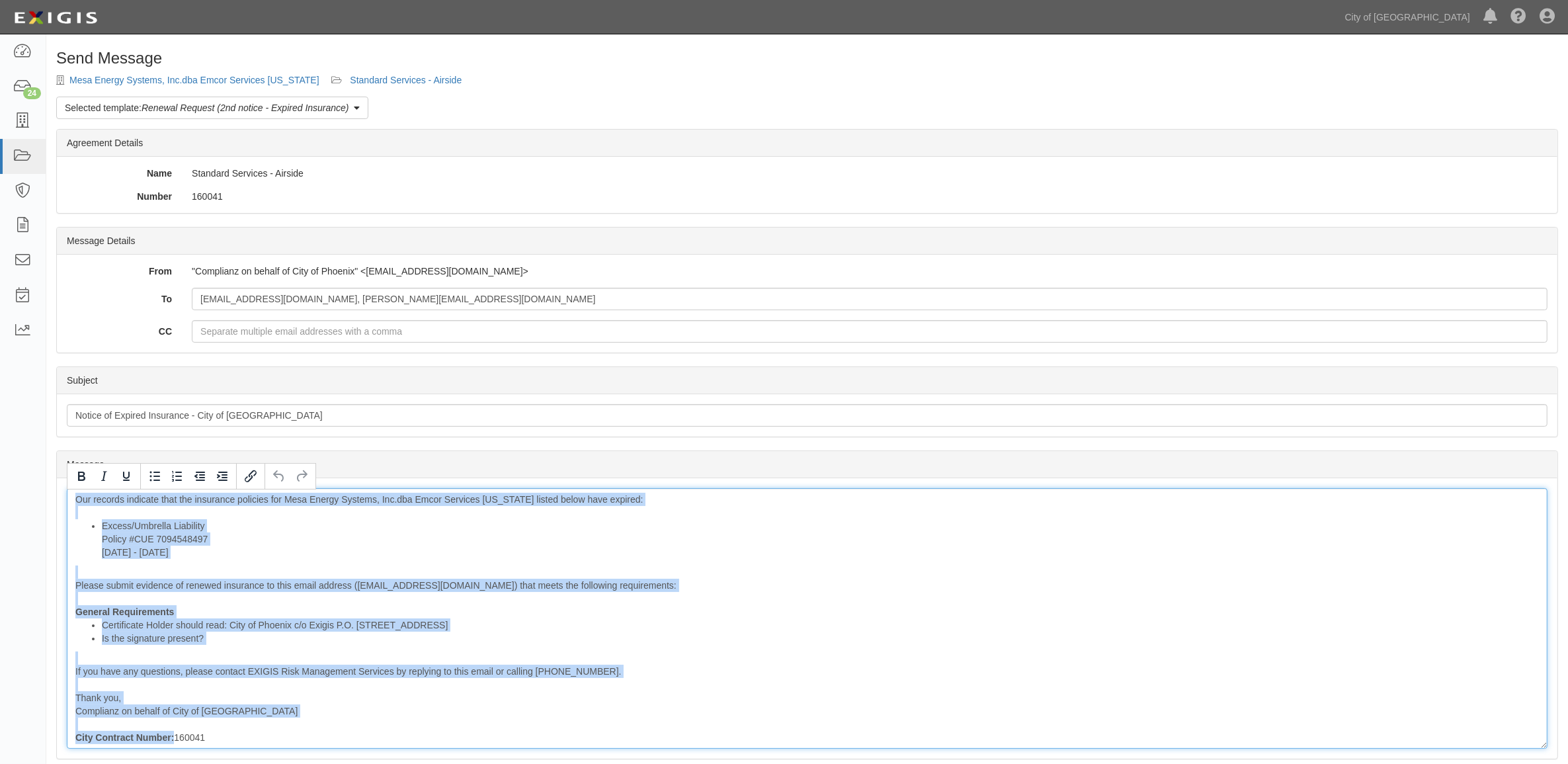
copy div "Our records indicate that the insurance policies for Mesa Energy Systems, Inc.d…"
click at [398, 78] on link "Standard Services - Airside" at bounding box center [405, 80] width 112 height 11
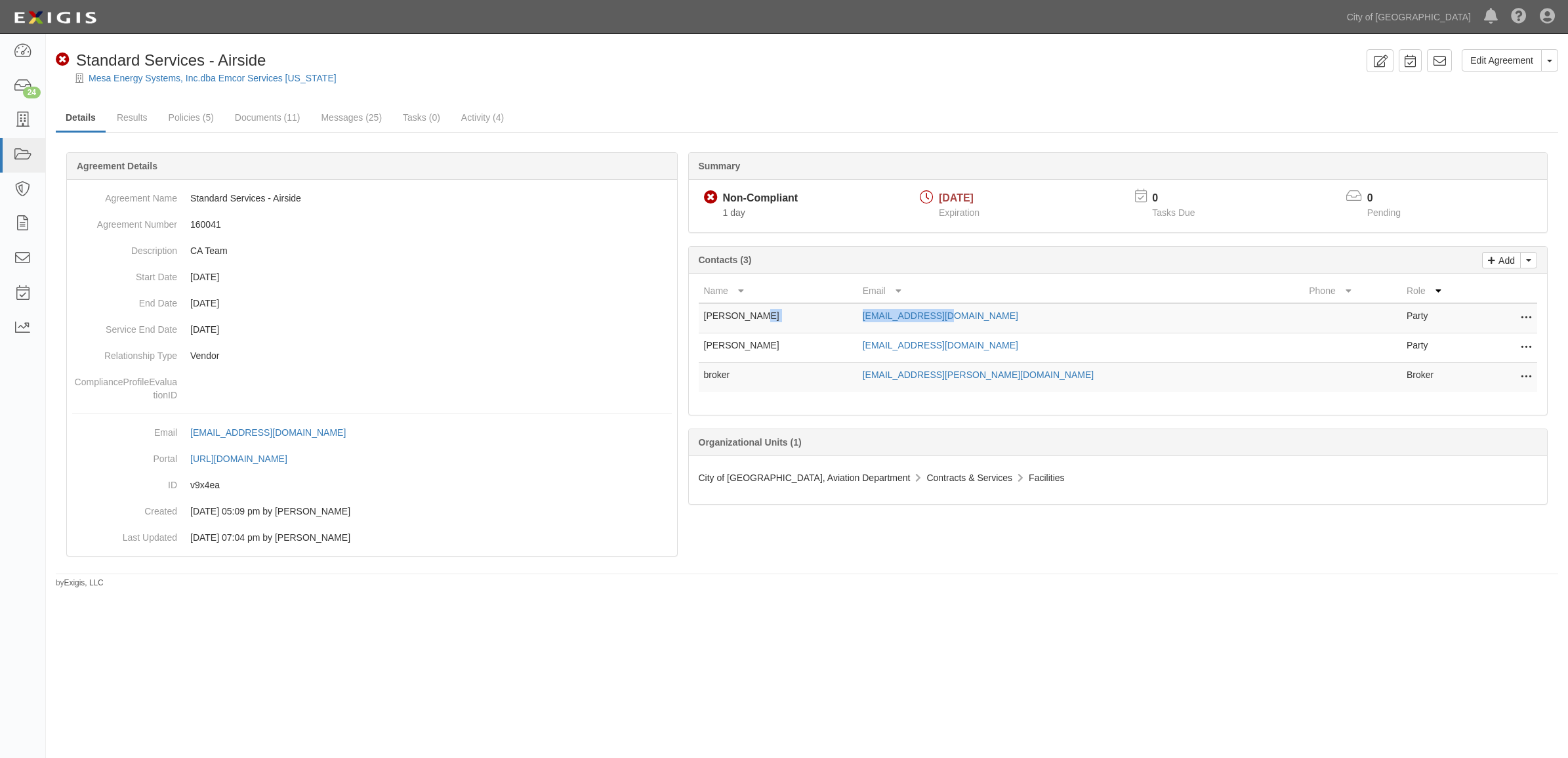
drag, startPoint x: 893, startPoint y: 310, endPoint x: 840, endPoint y: 312, distance: 53.0
click at [840, 312] on tr "[PERSON_NAME] [EMAIL_ADDRESS][DOMAIN_NAME] Party Edit Remove from agreement Del…" at bounding box center [1118, 318] width 839 height 30
copy tr "[EMAIL_ADDRESS][DOMAIN_NAME]"
drag, startPoint x: 998, startPoint y: 355, endPoint x: 863, endPoint y: 352, distance: 135.0
click at [863, 352] on td "[EMAIL_ADDRESS][DOMAIN_NAME]" at bounding box center [1081, 348] width 447 height 30
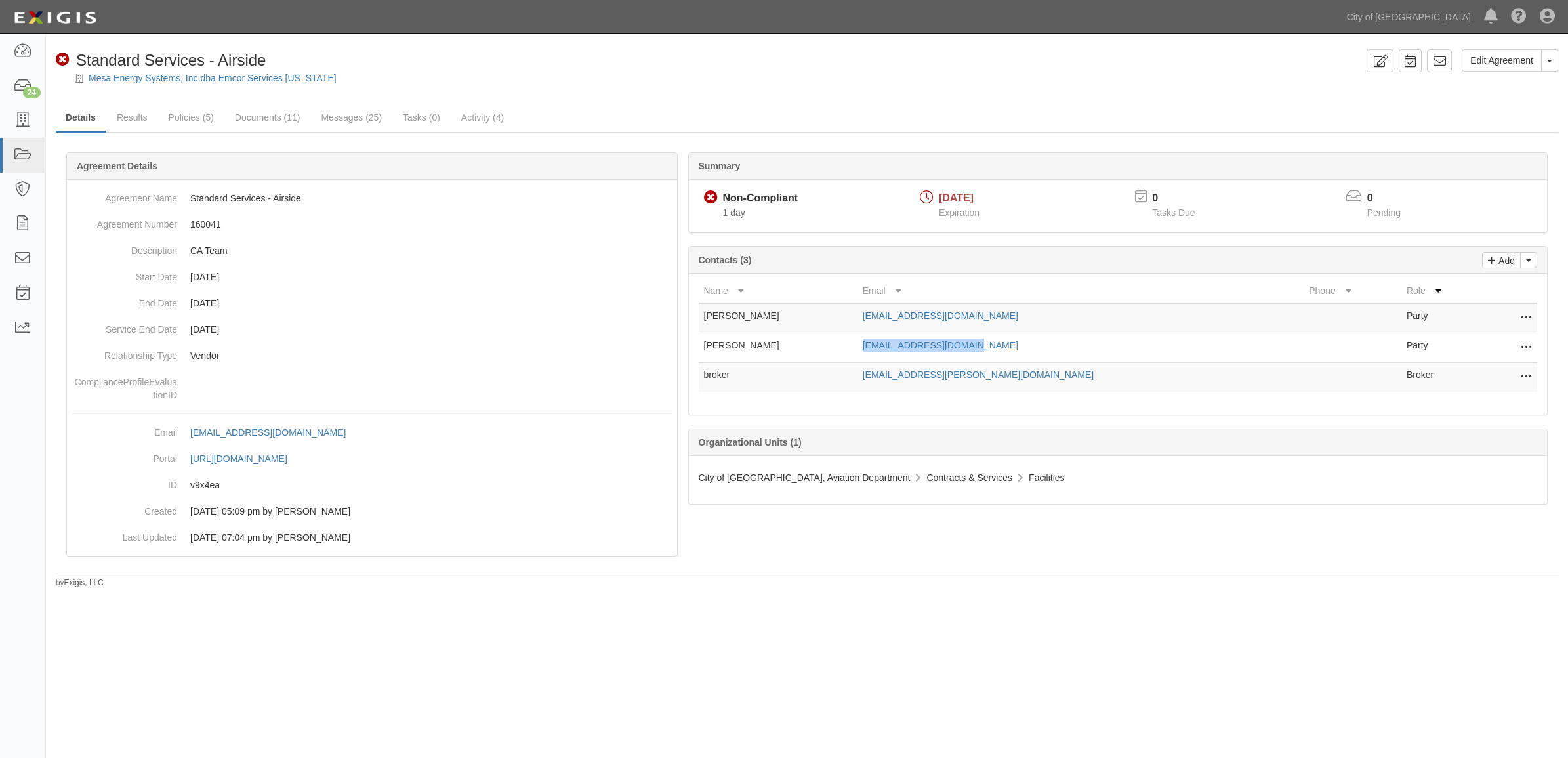
copy link "[EMAIL_ADDRESS][DOMAIN_NAME]"
drag, startPoint x: 1013, startPoint y: 378, endPoint x: 850, endPoint y: 376, distance: 163.0
click at [850, 376] on tr "broker [EMAIL_ADDRESS][PERSON_NAME][DOMAIN_NAME] Broker Edit Remove from agreem…" at bounding box center [1118, 377] width 839 height 30
copy tr "[EMAIL_ADDRESS][PERSON_NAME][DOMAIN_NAME]"
click at [1373, 66] on icon at bounding box center [1380, 61] width 15 height 12
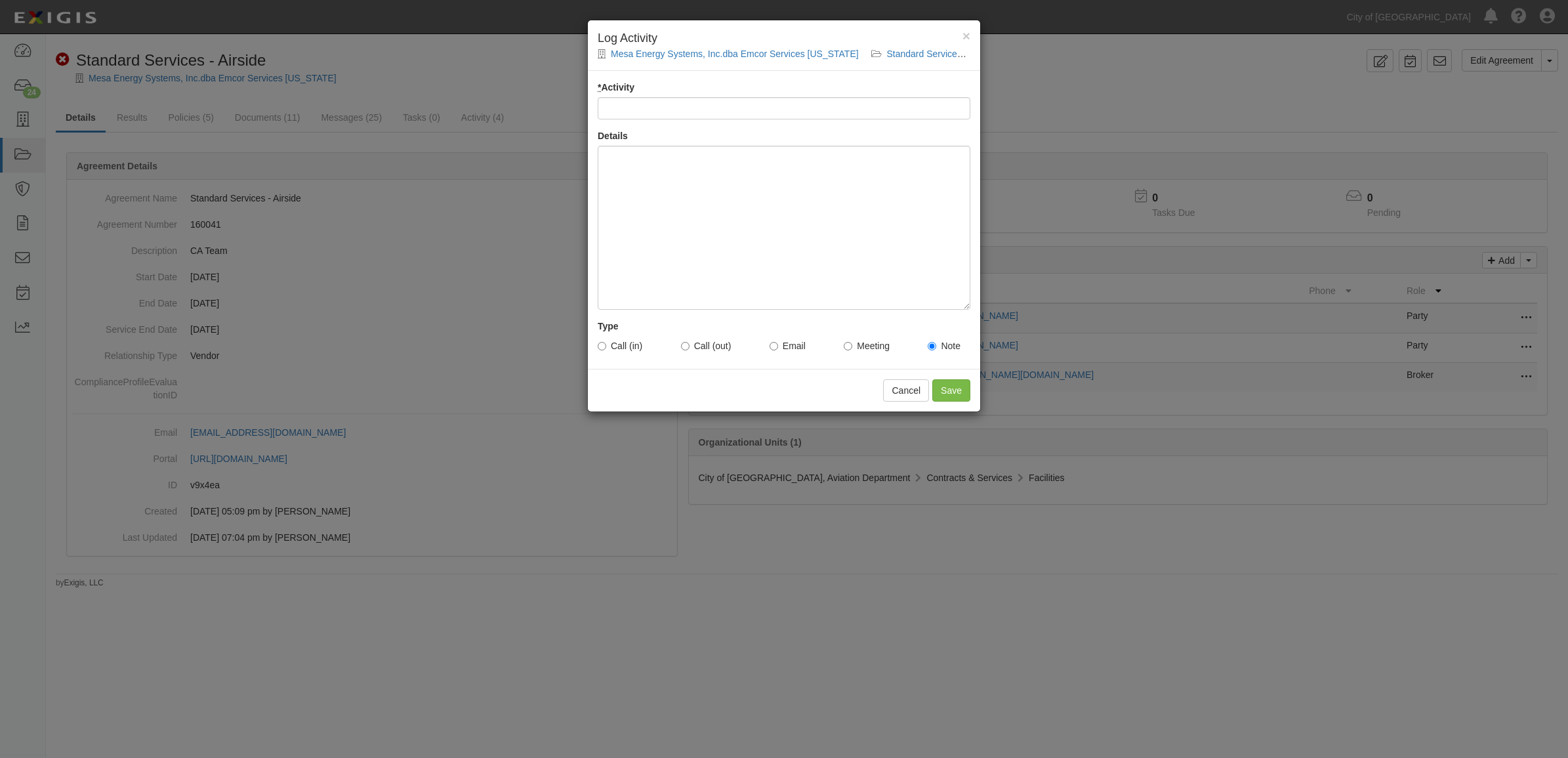
click at [699, 103] on input "* Activity" at bounding box center [784, 108] width 373 height 22
type input "Email Sent to Vendor - tm"
click at [678, 192] on div at bounding box center [784, 228] width 373 height 164
click at [787, 346] on label "Email" at bounding box center [787, 346] width 36 height 13
click at [778, 346] on input "Email" at bounding box center [773, 346] width 9 height 9
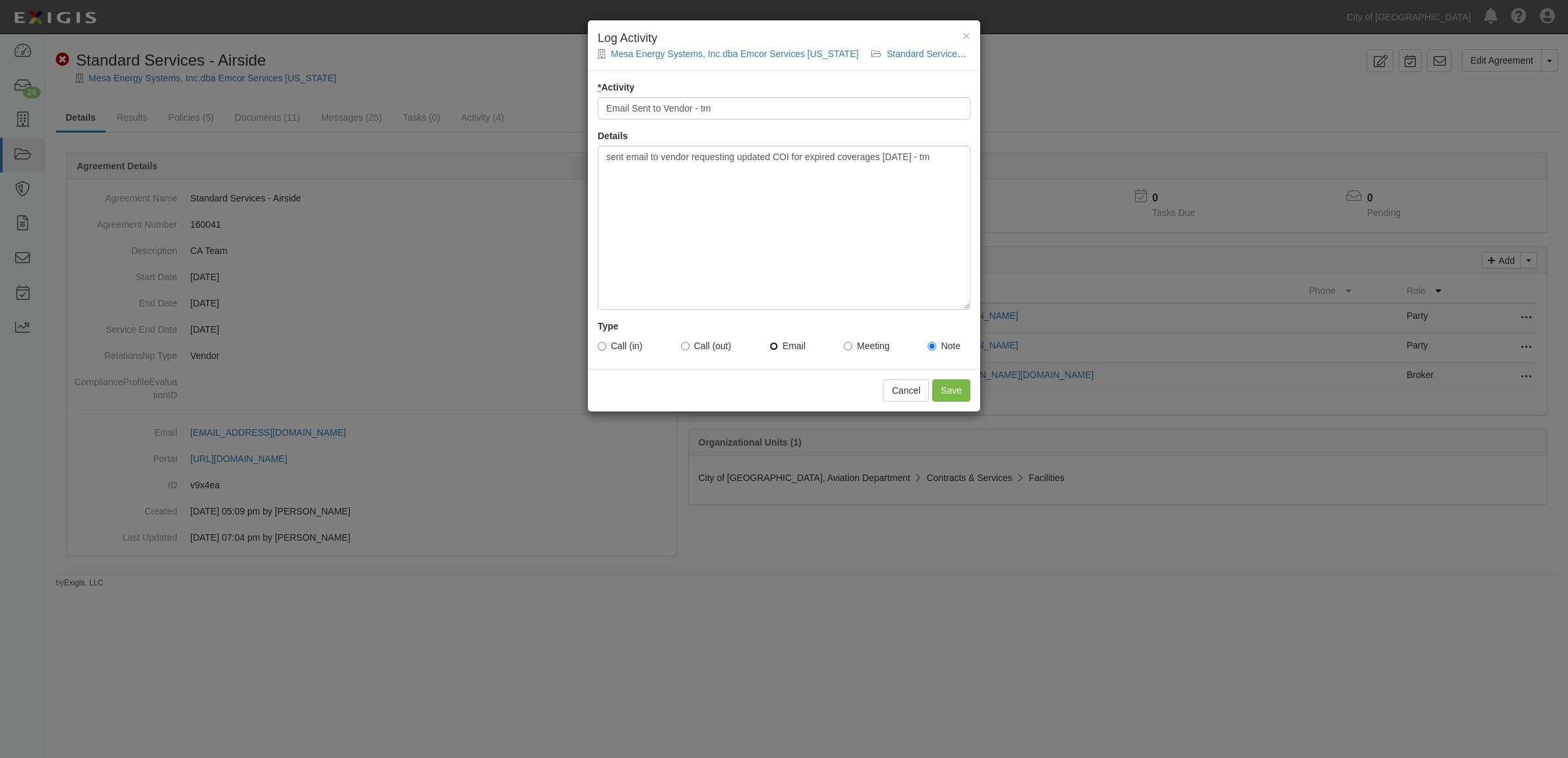
radio input "true"
click at [942, 392] on input "Save" at bounding box center [952, 391] width 38 height 22
